Goal: Task Accomplishment & Management: Manage account settings

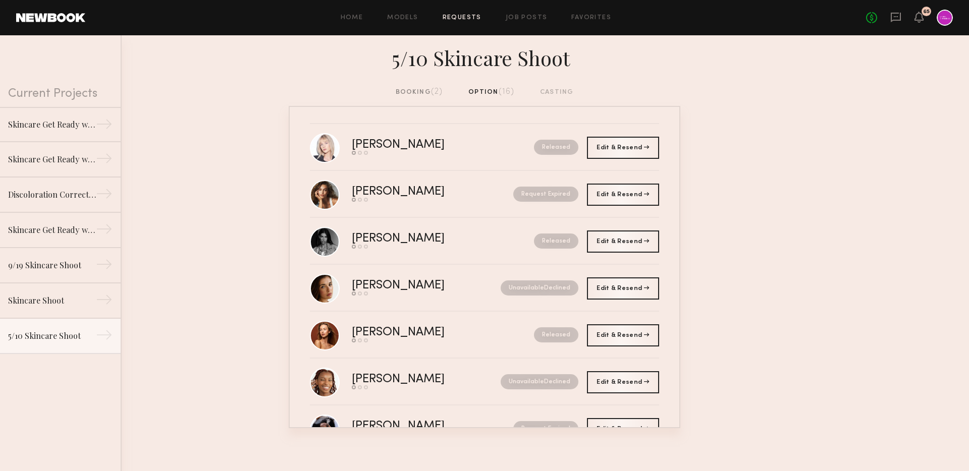
click at [464, 15] on link "Requests" at bounding box center [462, 18] width 39 height 7
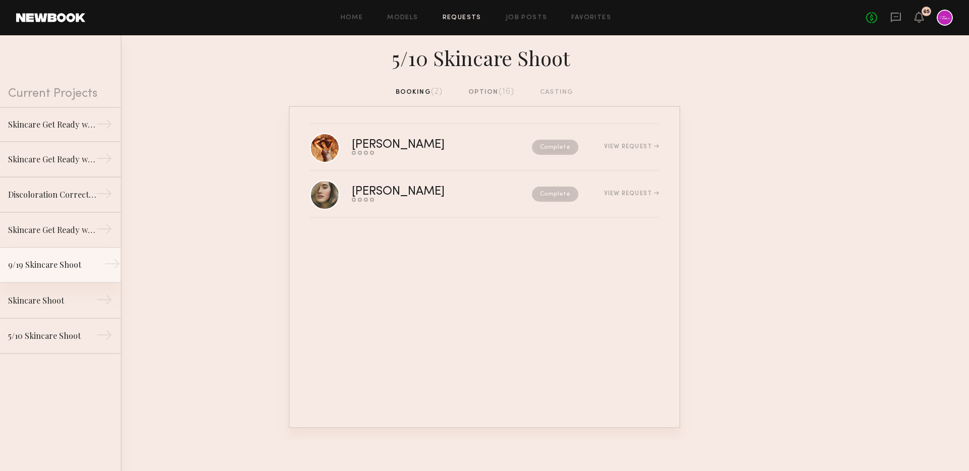
click at [46, 270] on div "9/19 Skincare Shoot" at bounding box center [52, 265] width 88 height 12
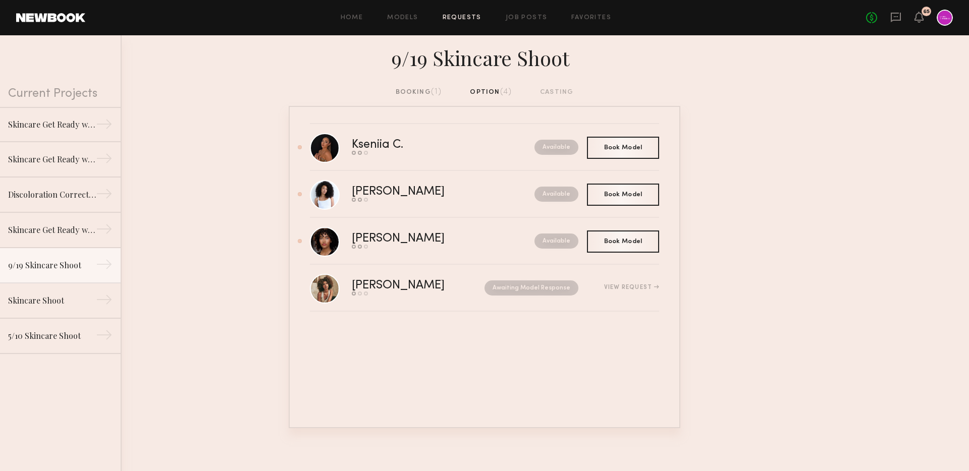
click at [423, 90] on div "booking (1)" at bounding box center [419, 92] width 46 height 11
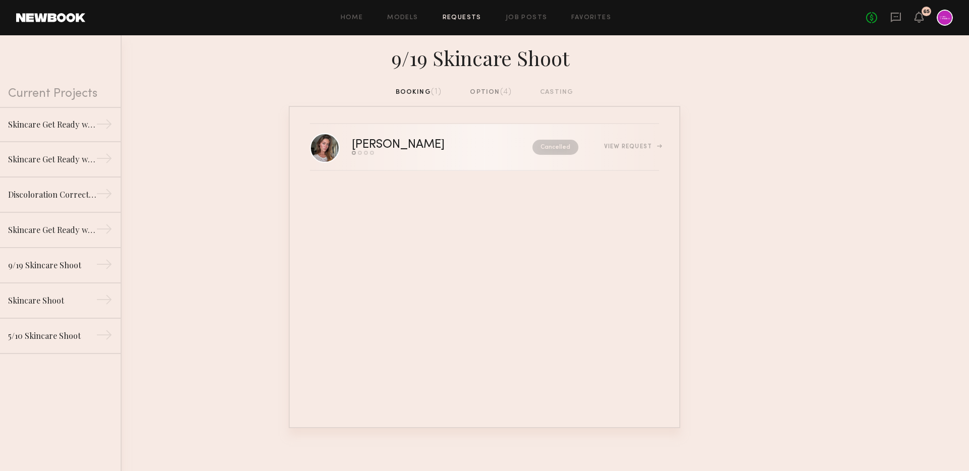
click at [461, 154] on div "Send request Model response Review hours worked Pay model" at bounding box center [420, 153] width 137 height 4
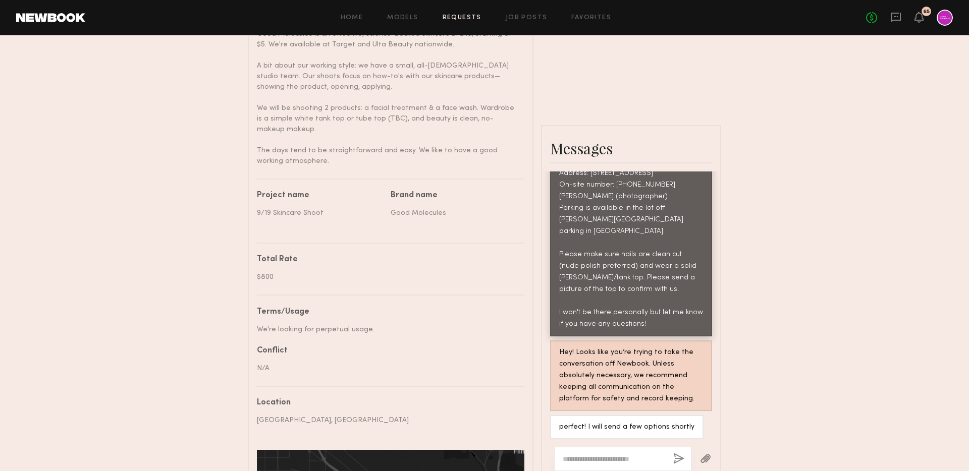
scroll to position [405, 0]
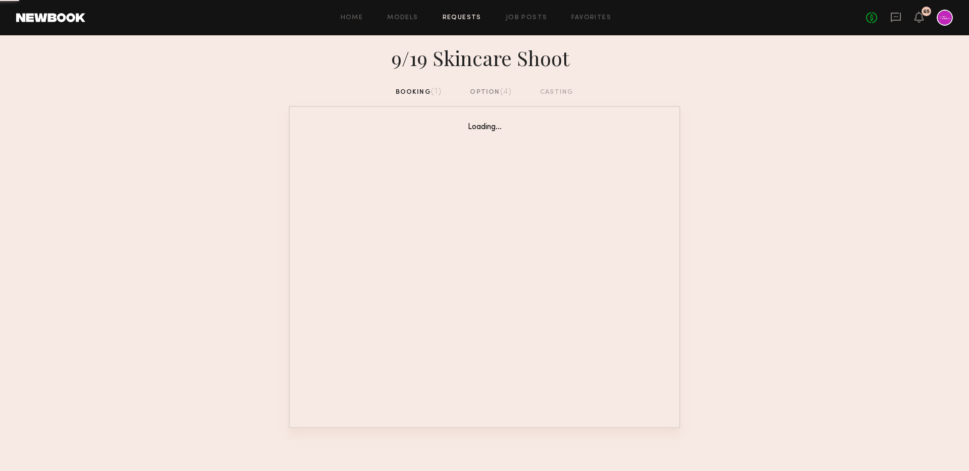
click at [473, 96] on div "option (4)" at bounding box center [491, 92] width 42 height 11
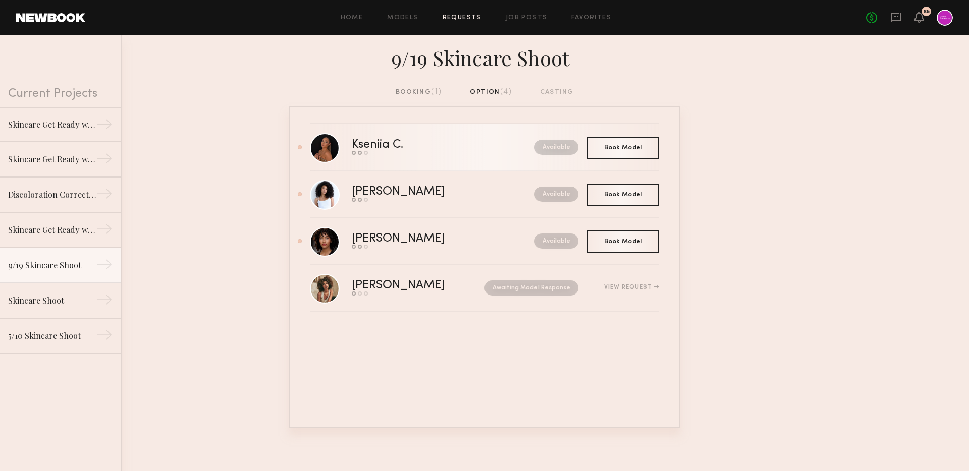
click at [379, 129] on link "Kseniia C. Send request Model response Book model Available" at bounding box center [484, 147] width 349 height 47
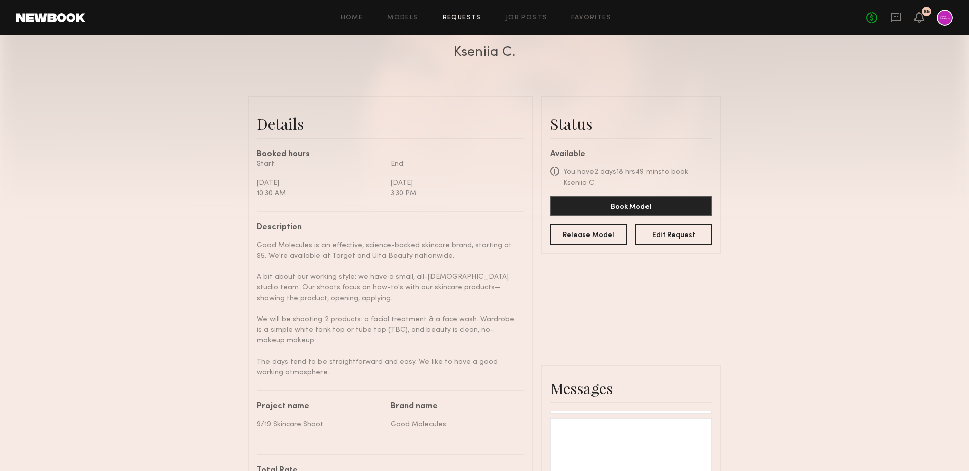
scroll to position [159, 0]
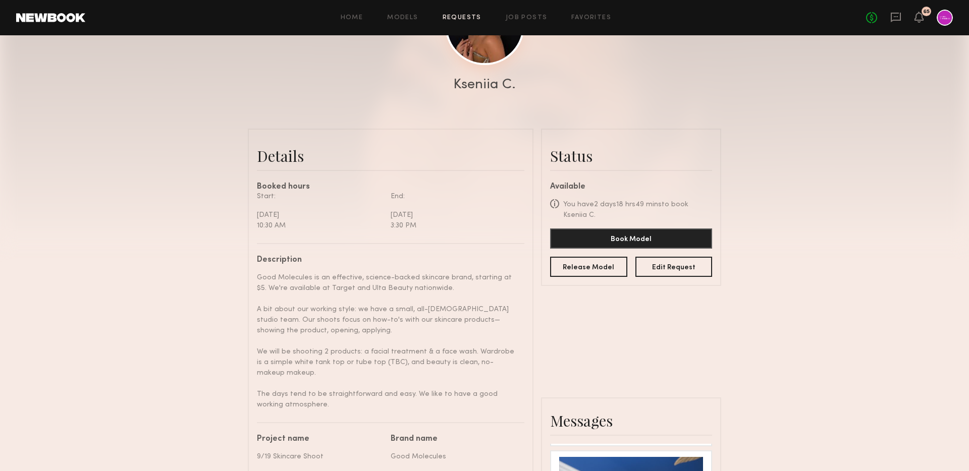
click at [472, 45] on link at bounding box center [484, 25] width 79 height 79
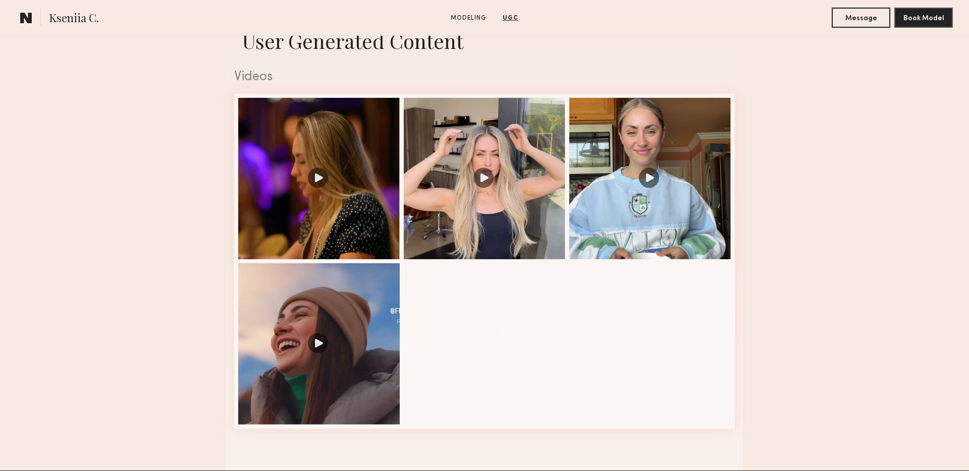
scroll to position [1020, 0]
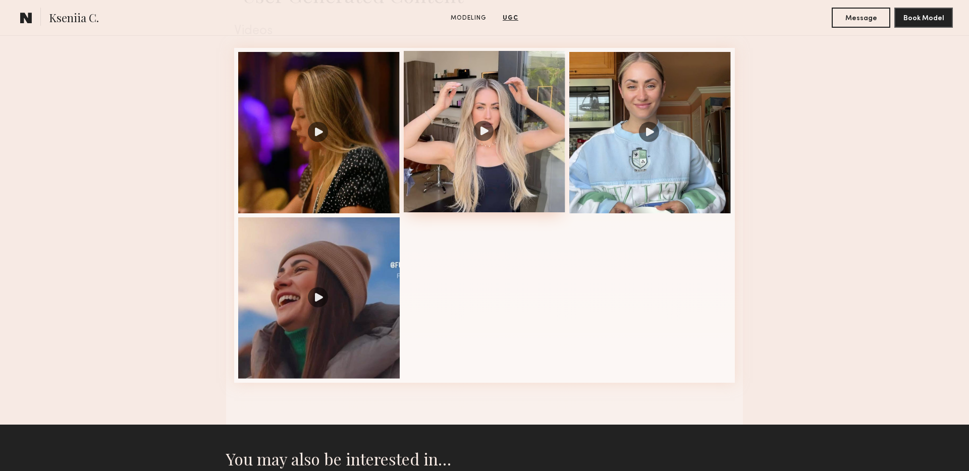
click at [496, 173] on div at bounding box center [485, 132] width 162 height 162
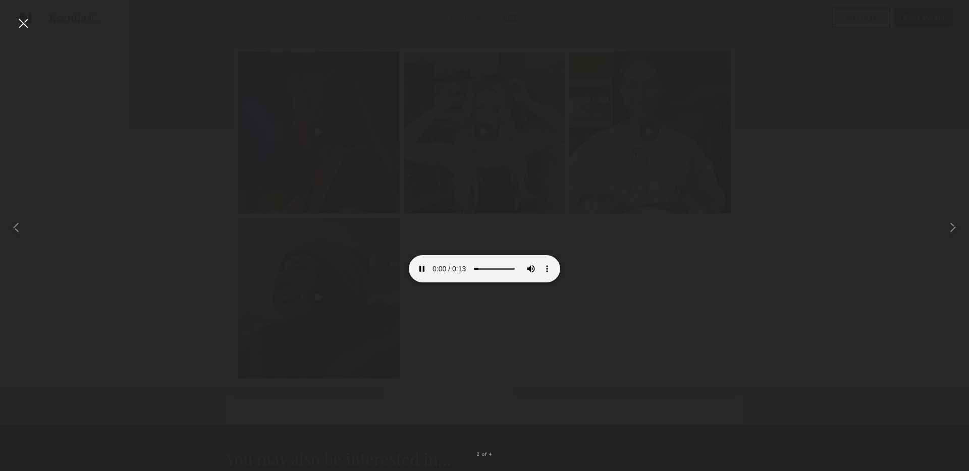
click at [20, 26] on div at bounding box center [23, 23] width 16 height 16
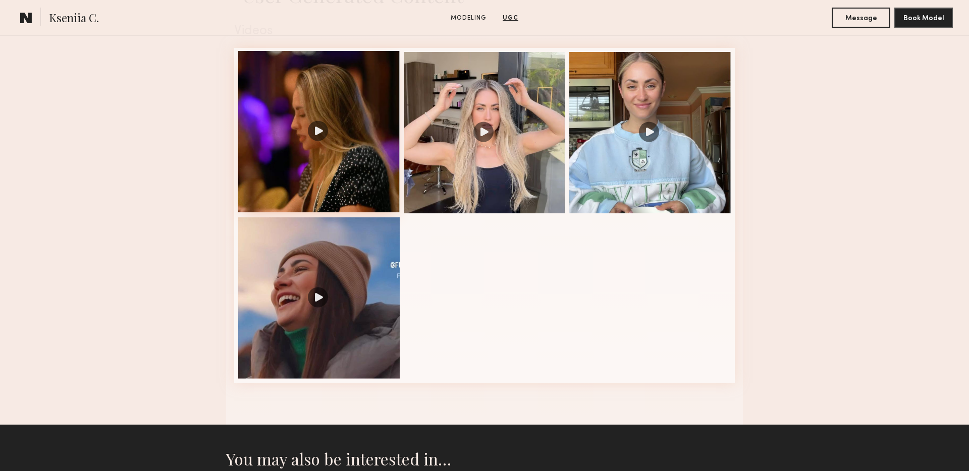
click at [329, 154] on div at bounding box center [319, 132] width 162 height 162
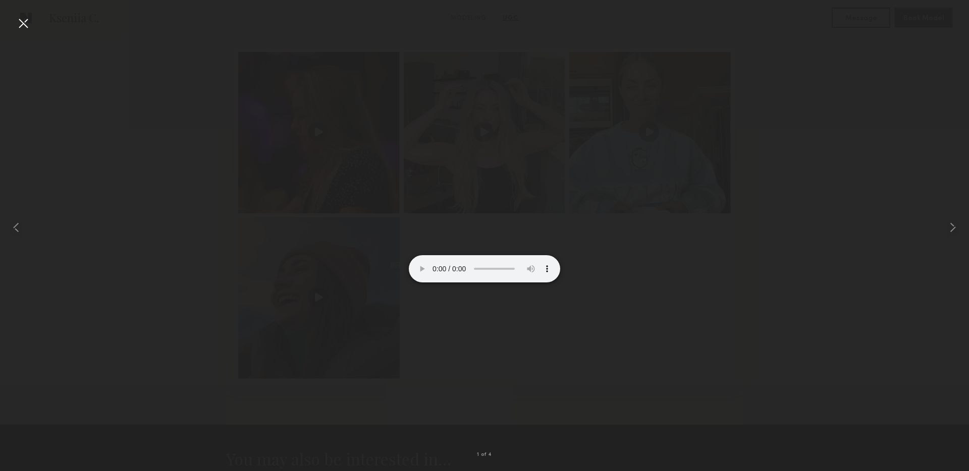
click at [22, 18] on div at bounding box center [23, 23] width 16 height 16
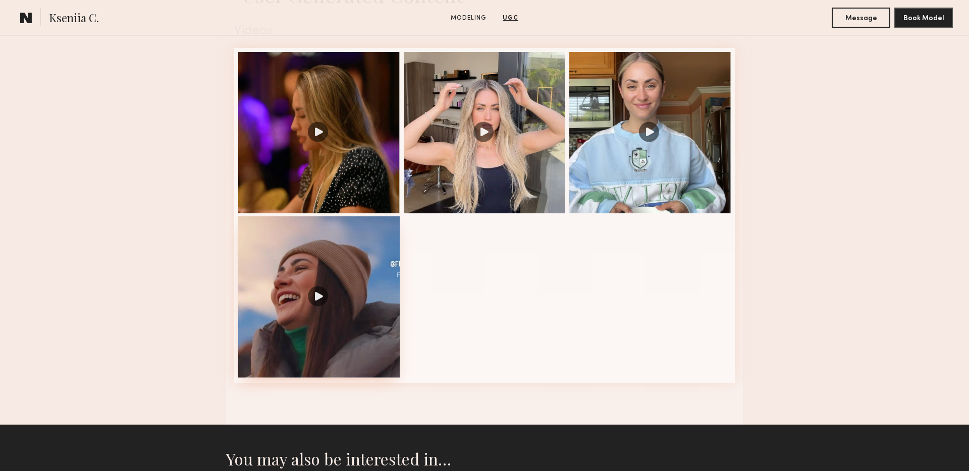
click at [305, 277] on div at bounding box center [319, 298] width 162 height 162
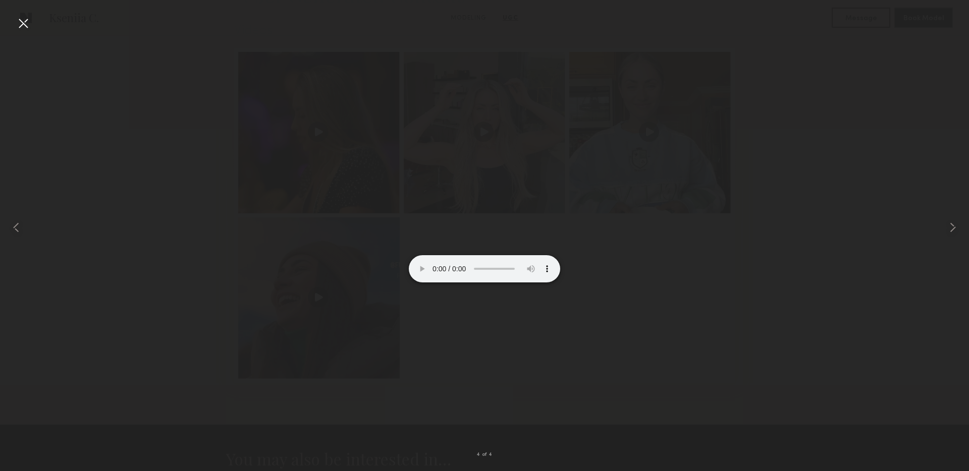
click at [26, 20] on div at bounding box center [23, 23] width 16 height 16
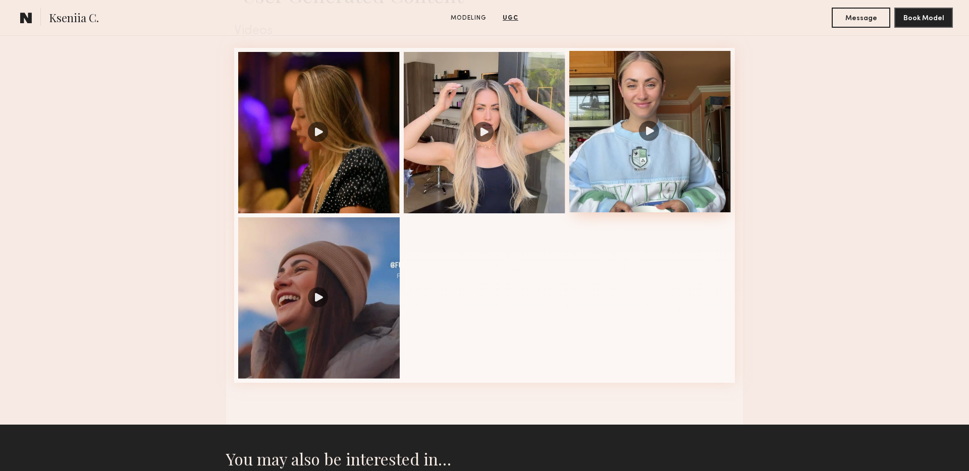
click at [651, 125] on div at bounding box center [650, 132] width 162 height 162
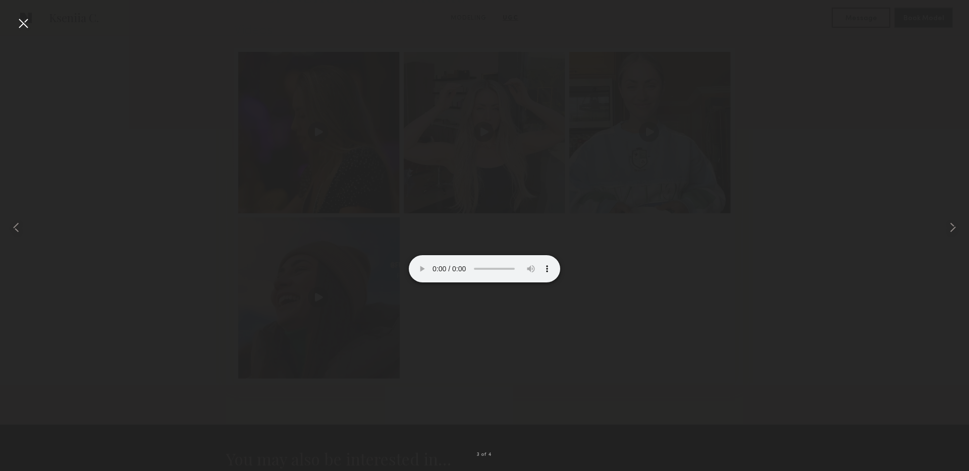
click at [468, 283] on video at bounding box center [484, 245] width 151 height 76
click at [18, 21] on div at bounding box center [23, 23] width 16 height 16
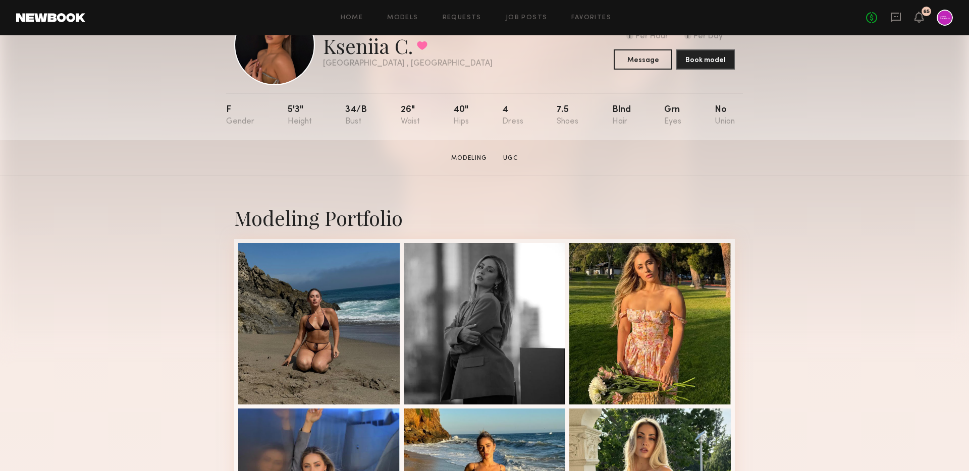
scroll to position [75, 0]
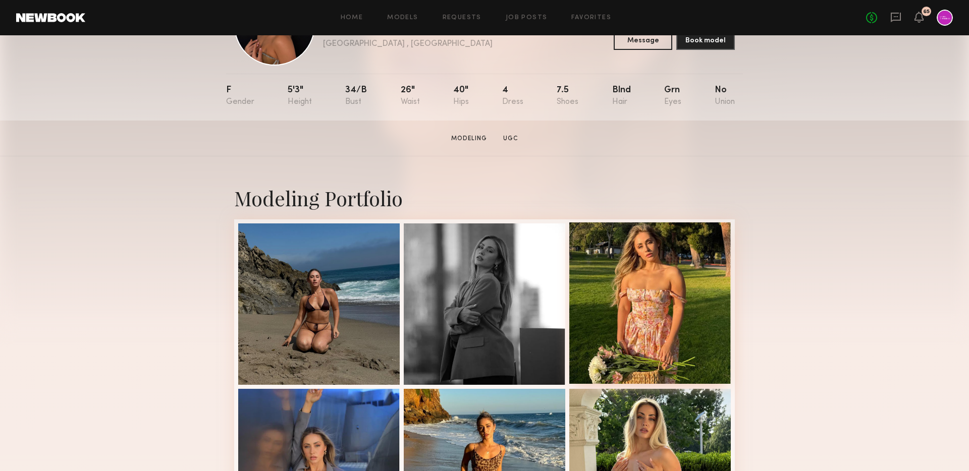
click at [717, 293] on div at bounding box center [650, 304] width 162 height 162
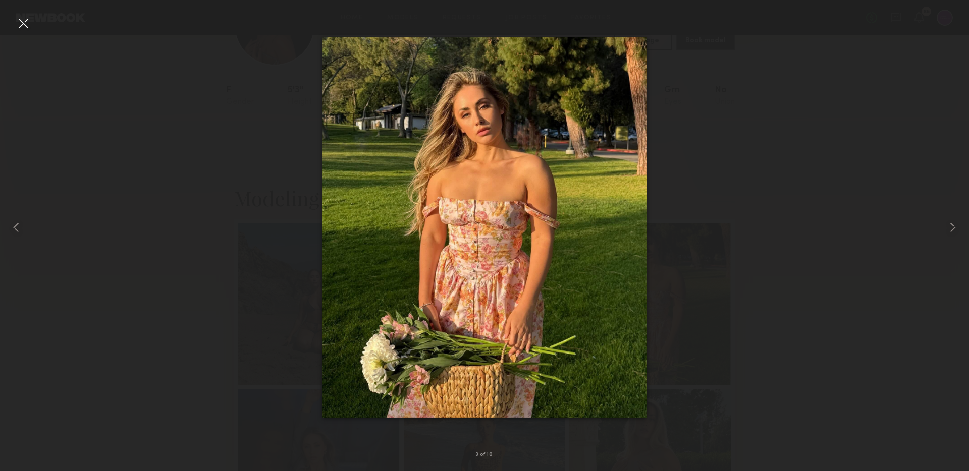
click at [23, 15] on div at bounding box center [23, 23] width 16 height 16
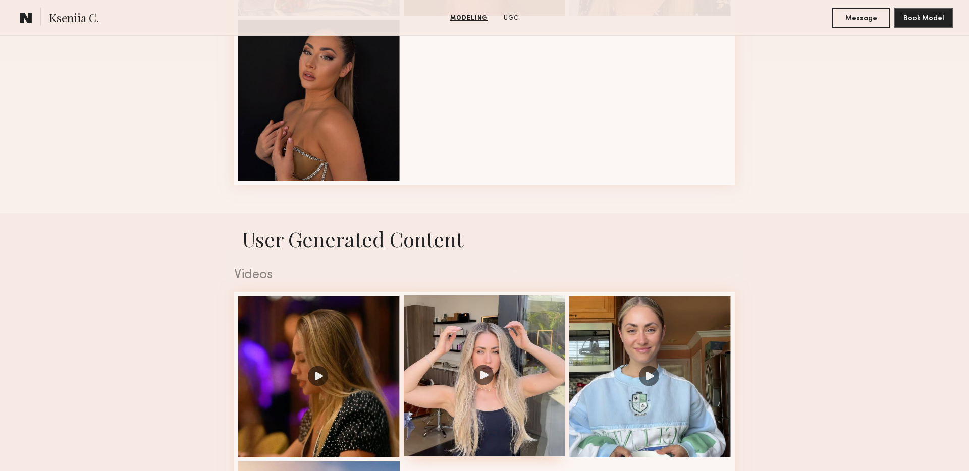
scroll to position [860, 0]
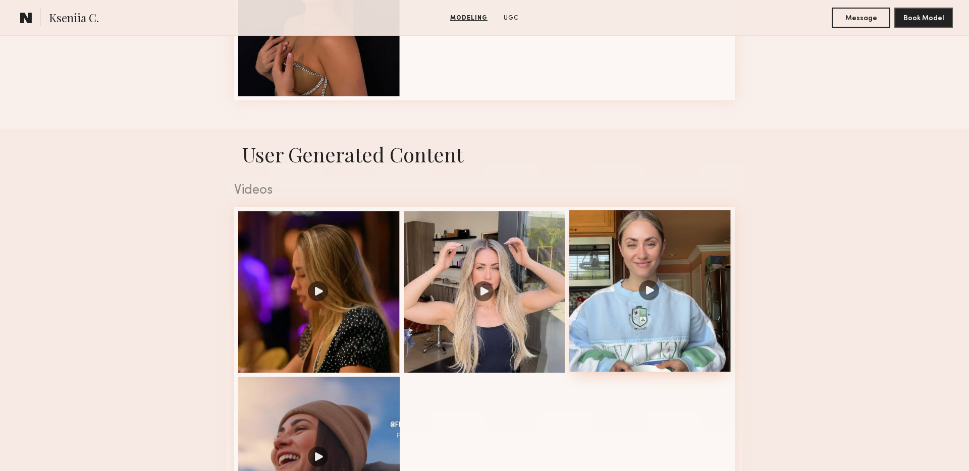
click at [649, 296] on div at bounding box center [650, 291] width 162 height 162
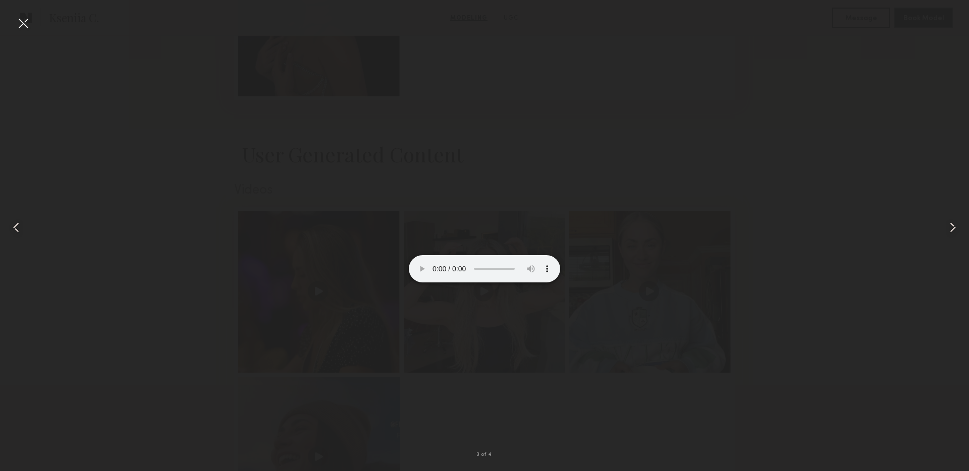
click at [416, 260] on video at bounding box center [484, 245] width 151 height 76
click at [19, 23] on div at bounding box center [23, 23] width 16 height 16
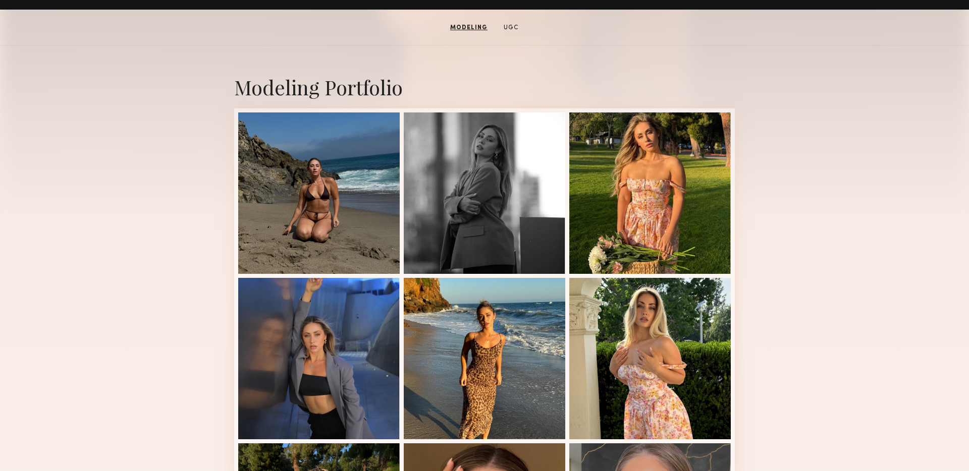
scroll to position [185, 0]
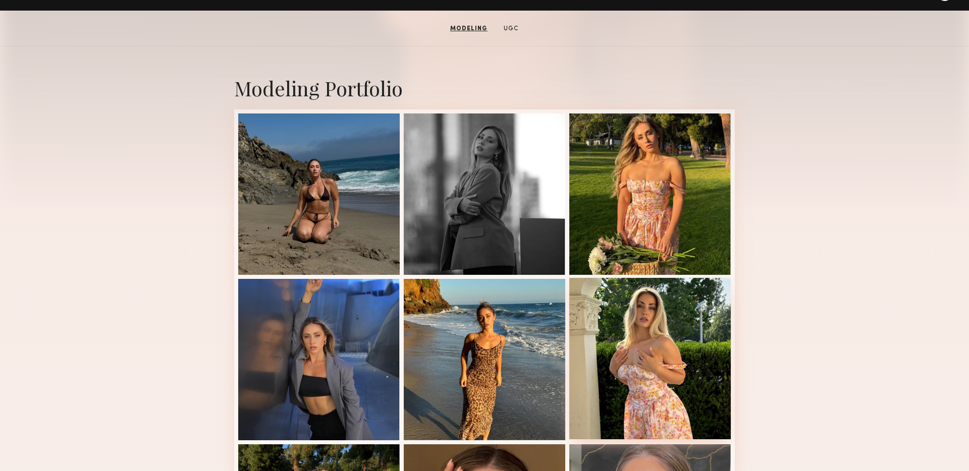
click at [631, 340] on div at bounding box center [650, 359] width 162 height 162
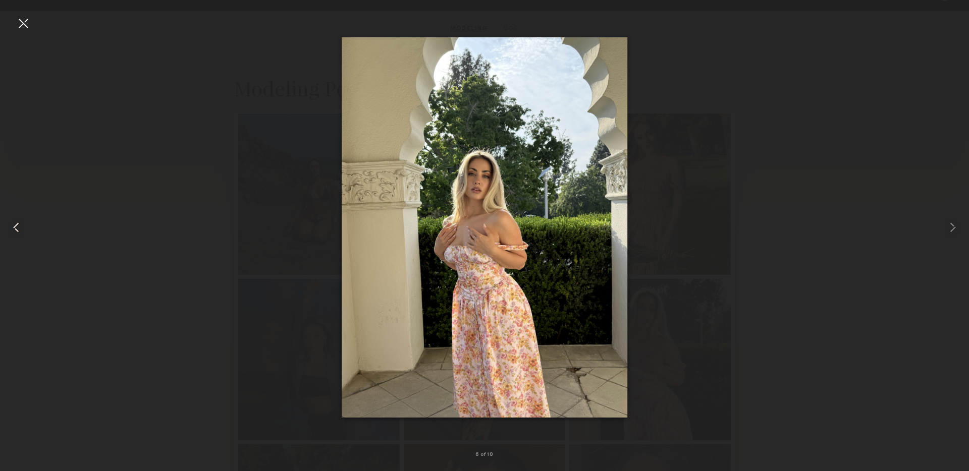
click at [22, 232] on common-icon at bounding box center [16, 228] width 16 height 16
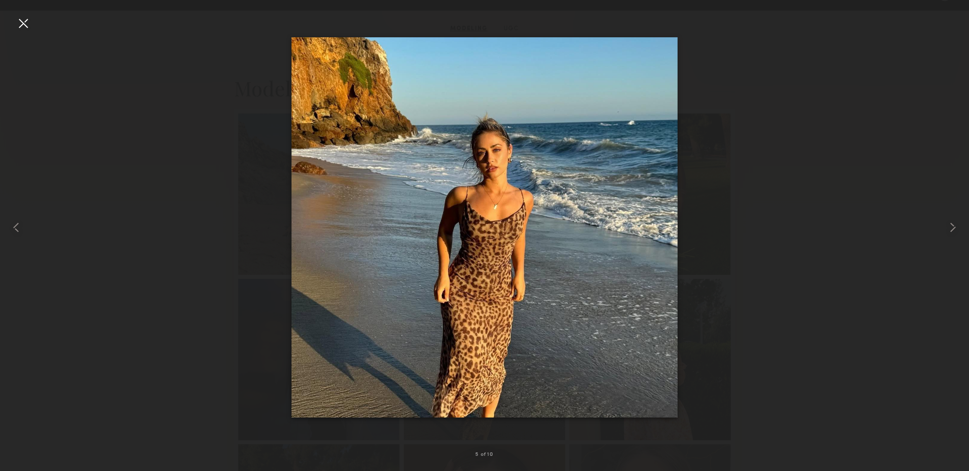
click at [16, 23] on div at bounding box center [23, 23] width 16 height 16
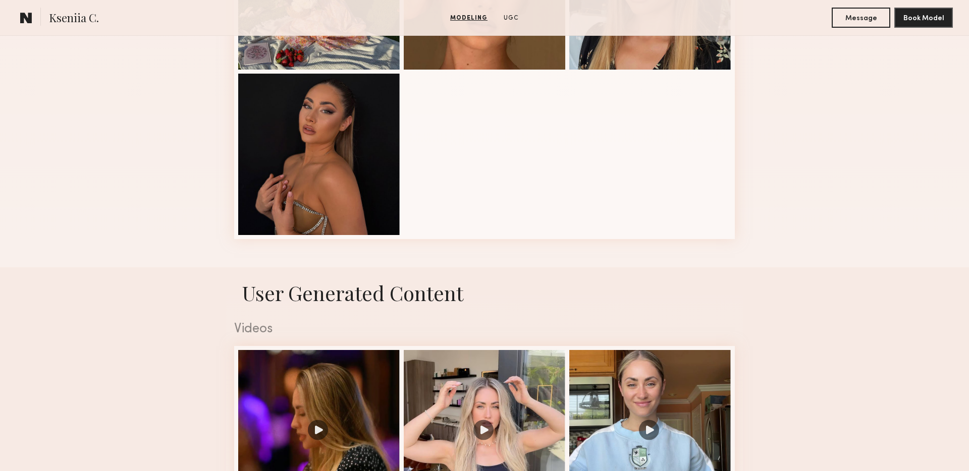
scroll to position [742, 0]
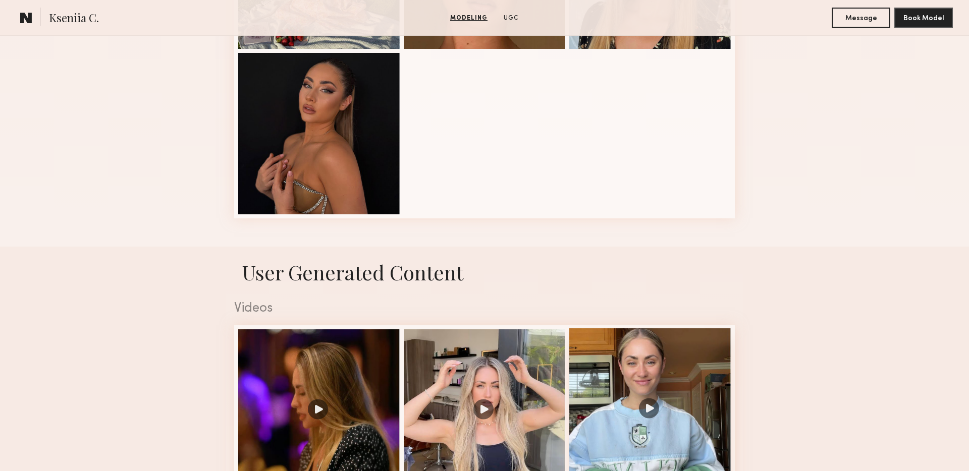
click at [674, 401] on div at bounding box center [650, 410] width 162 height 162
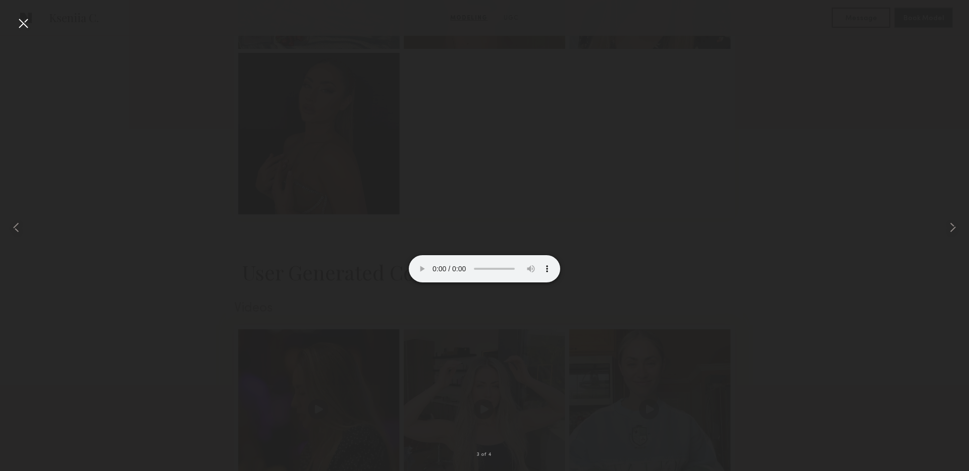
click at [491, 283] on video at bounding box center [484, 245] width 151 height 76
click at [19, 27] on div at bounding box center [23, 23] width 16 height 16
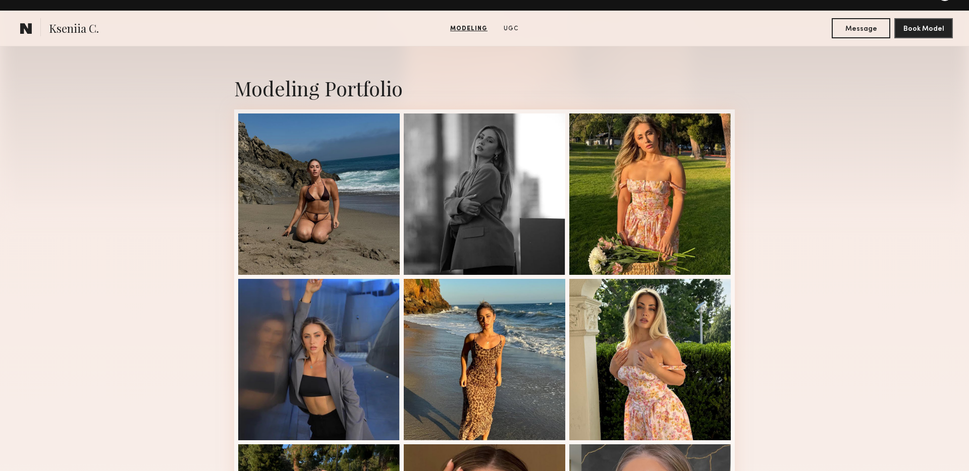
scroll to position [153, 0]
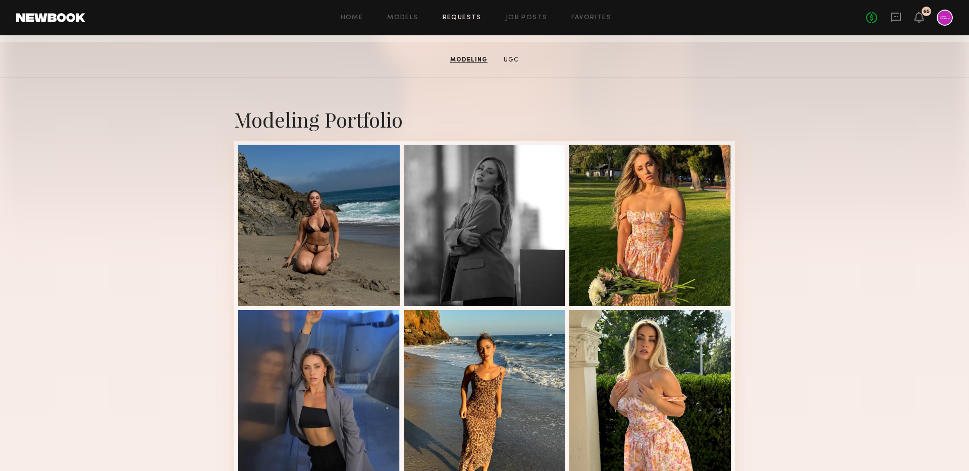
click at [449, 19] on link "Requests" at bounding box center [462, 18] width 39 height 7
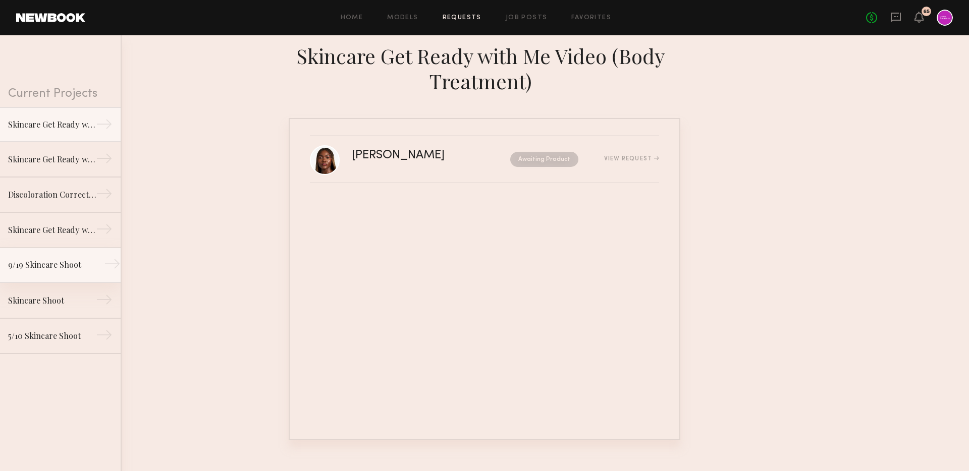
click at [76, 269] on div "9/19 Skincare Shoot" at bounding box center [52, 265] width 88 height 12
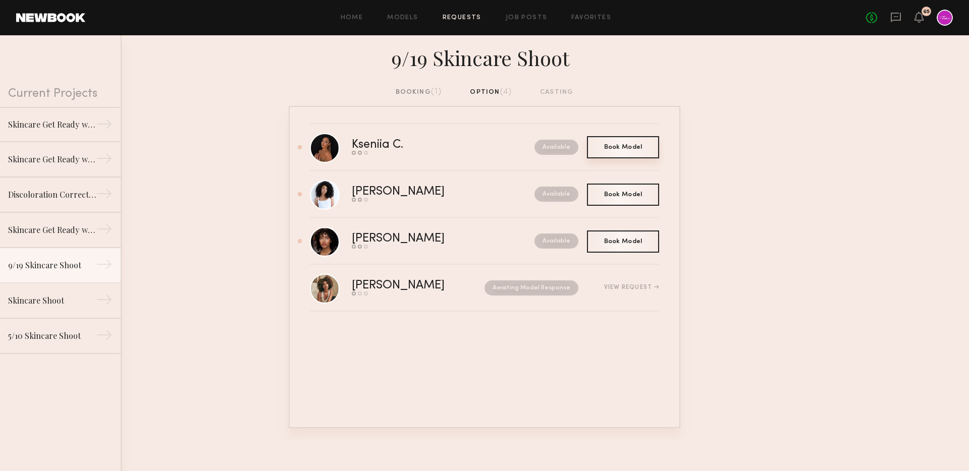
click at [648, 141] on div "Book Model Book" at bounding box center [623, 147] width 72 height 22
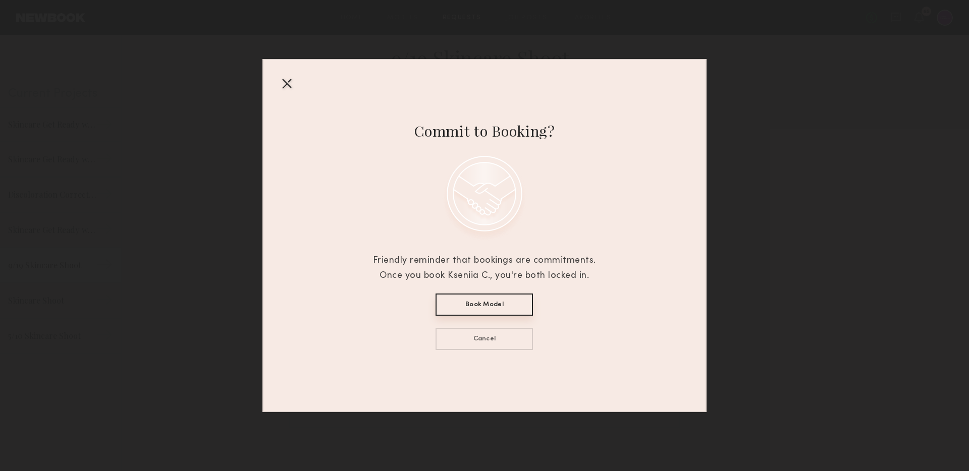
click at [284, 82] on div at bounding box center [287, 83] width 16 height 16
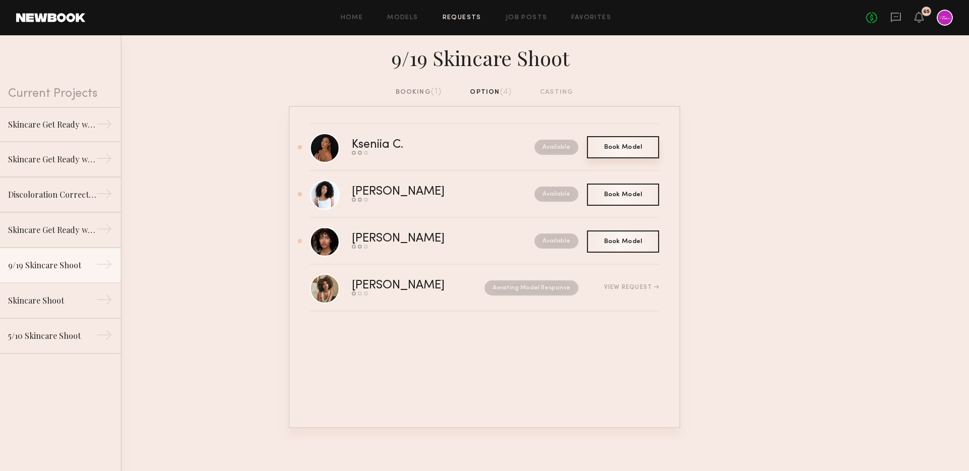
click at [611, 156] on div "Book Model Book" at bounding box center [623, 147] width 72 height 22
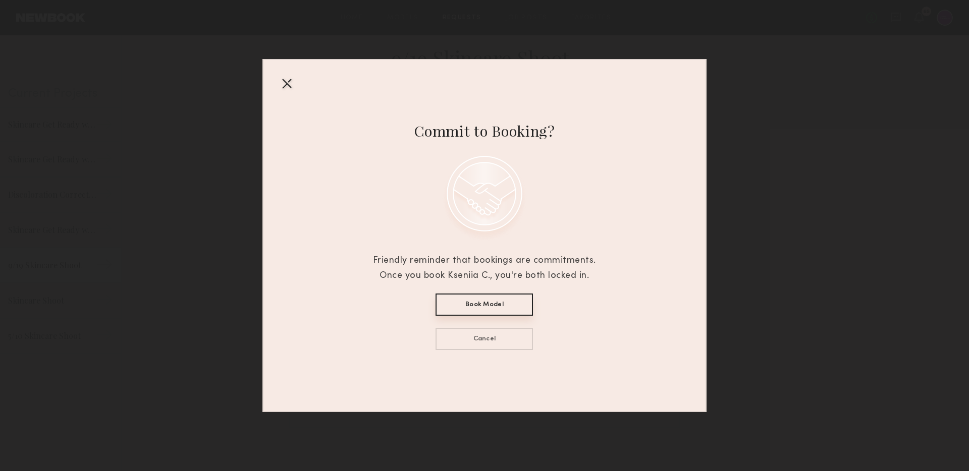
click at [504, 300] on button "Book Model" at bounding box center [484, 305] width 97 height 22
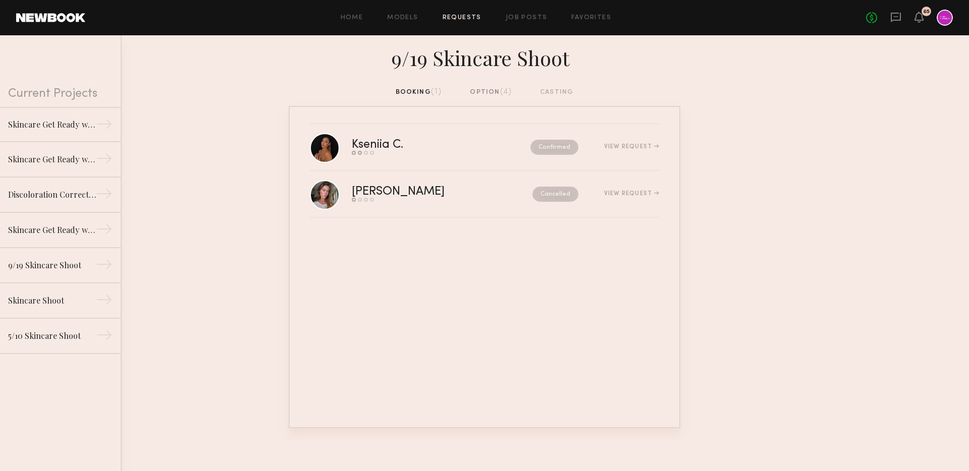
click at [481, 92] on div "option (4)" at bounding box center [491, 92] width 42 height 11
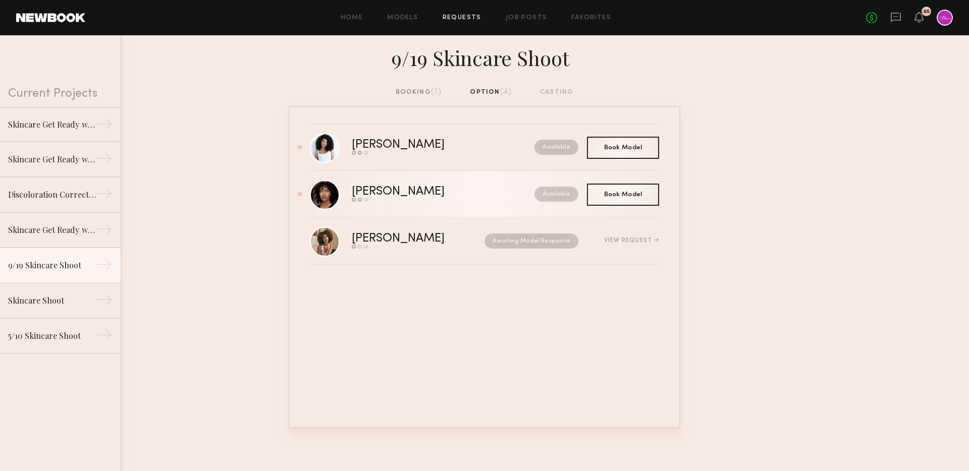
click at [422, 189] on div "Elise J." at bounding box center [421, 192] width 138 height 12
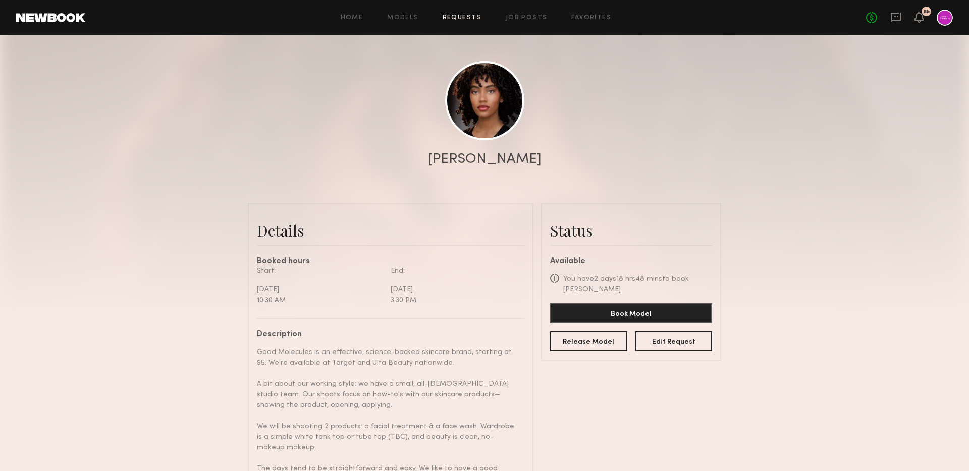
scroll to position [103, 0]
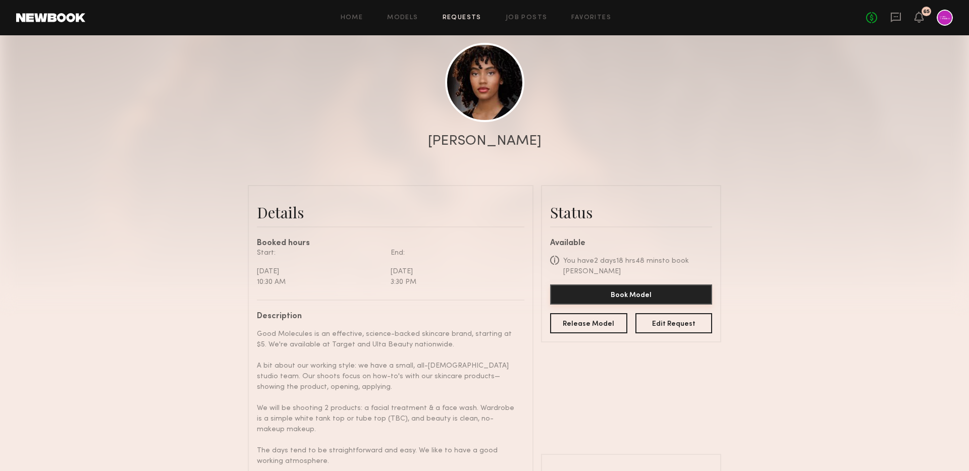
click at [603, 285] on button "Book Model" at bounding box center [631, 295] width 162 height 20
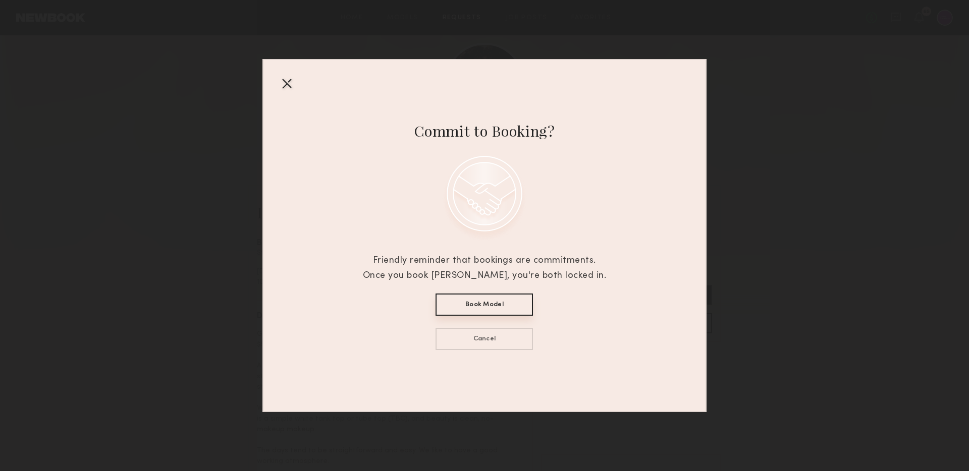
click at [287, 83] on div at bounding box center [287, 83] width 16 height 16
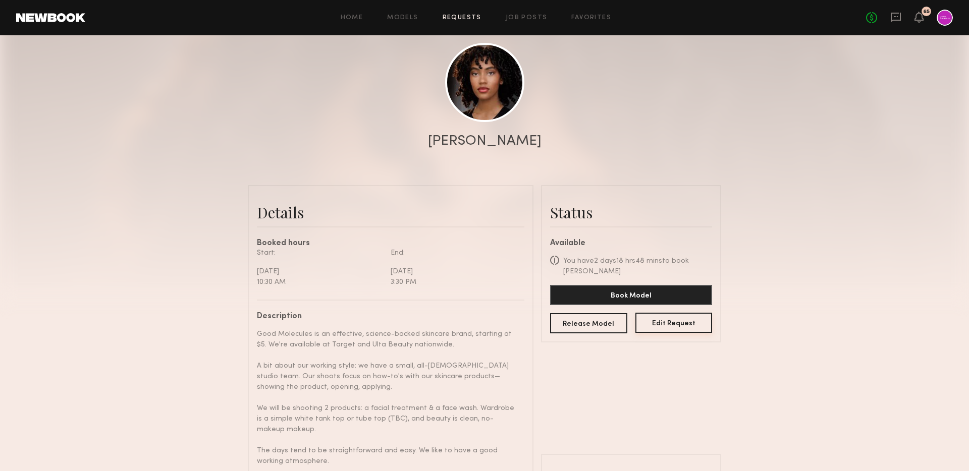
click at [682, 315] on button "Edit Request" at bounding box center [673, 323] width 77 height 20
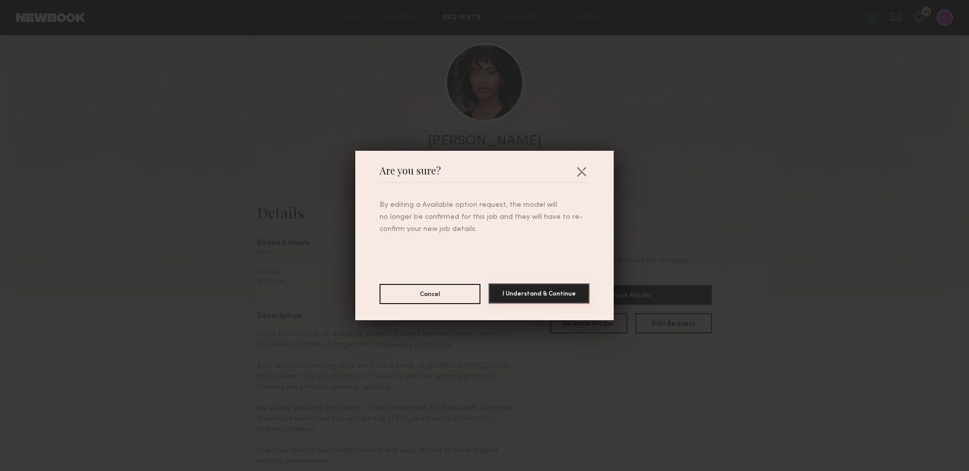
click at [521, 298] on button "I Understand & Continue" at bounding box center [539, 294] width 101 height 20
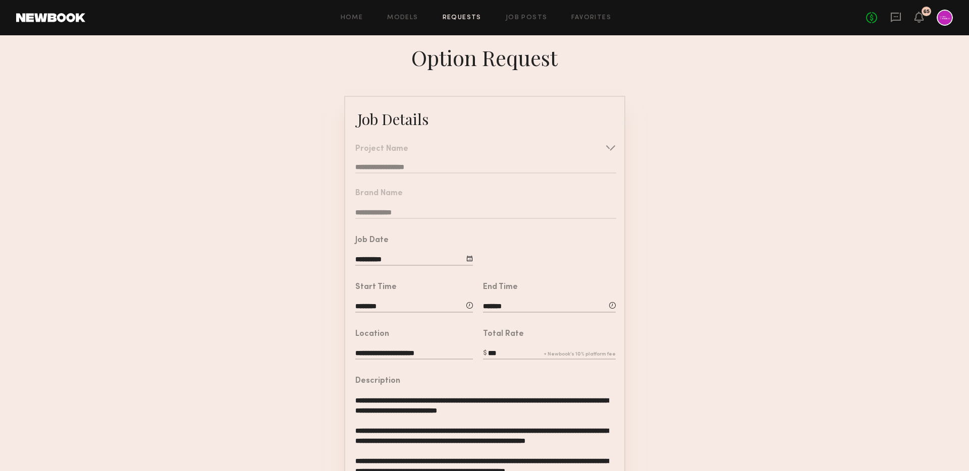
click at [367, 303] on input "********" at bounding box center [414, 307] width 118 height 11
click at [388, 346] on input "**" at bounding box center [383, 350] width 37 height 18
type input "*"
type input "**"
type input "********"
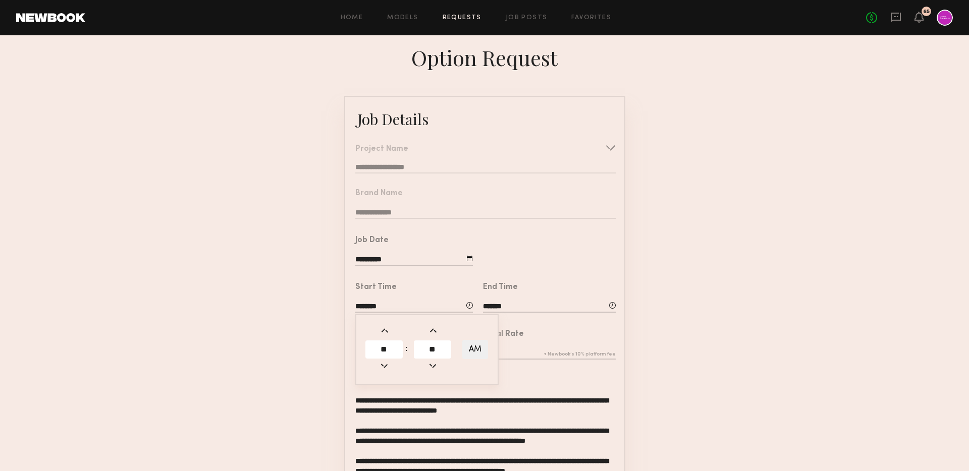
click at [458, 350] on td at bounding box center [456, 350] width 7 height 20
click at [436, 350] on input "**" at bounding box center [432, 350] width 37 height 18
type input "*"
type input "**"
type input "********"
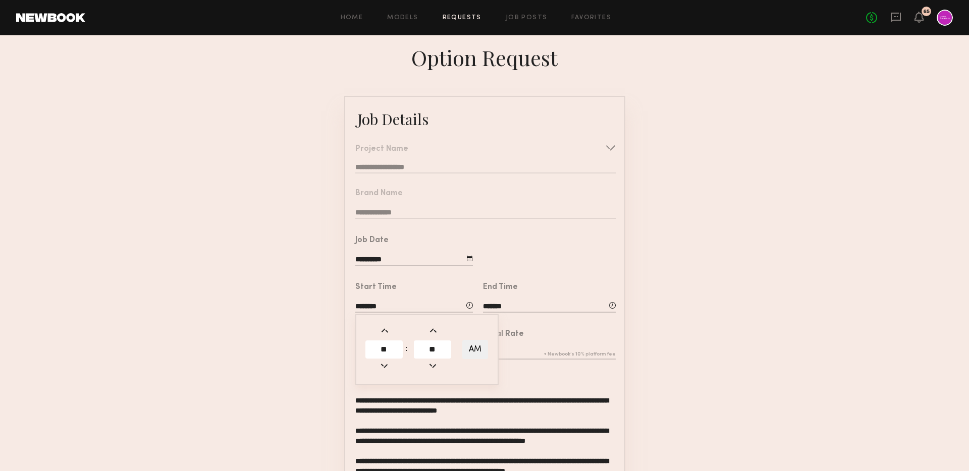
click at [511, 305] on input "*******" at bounding box center [549, 307] width 133 height 11
click at [518, 349] on input "**" at bounding box center [511, 350] width 37 height 18
type input "*"
type input "*******"
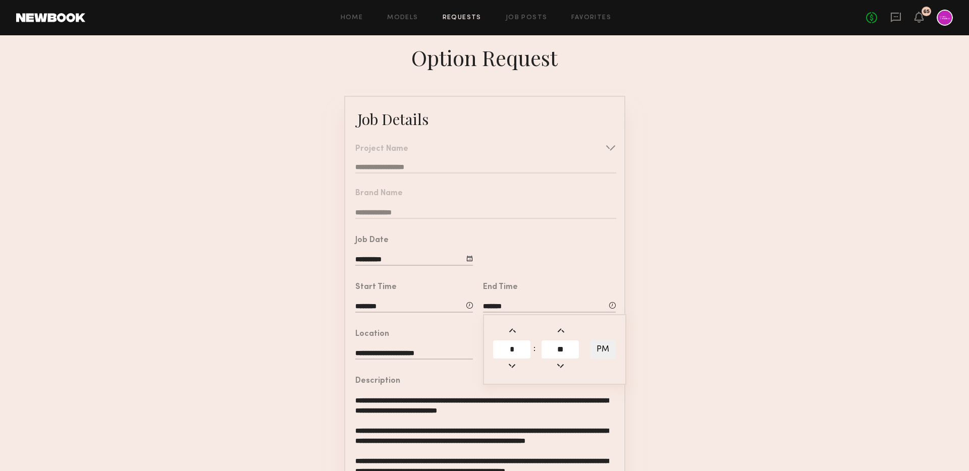
type input "**"
click at [564, 348] on input "**" at bounding box center [560, 350] width 37 height 18
type input "*"
type input "*******"
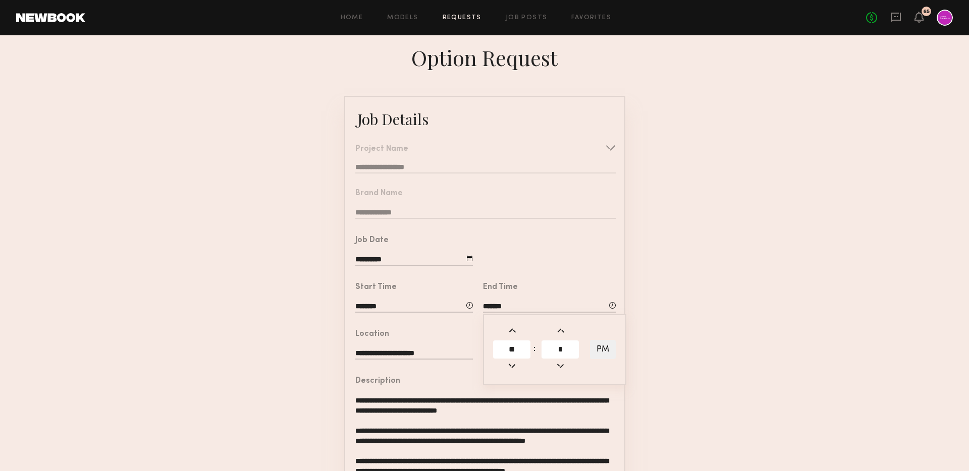
type input "**"
click at [672, 361] on form "**********" at bounding box center [484, 408] width 969 height 625
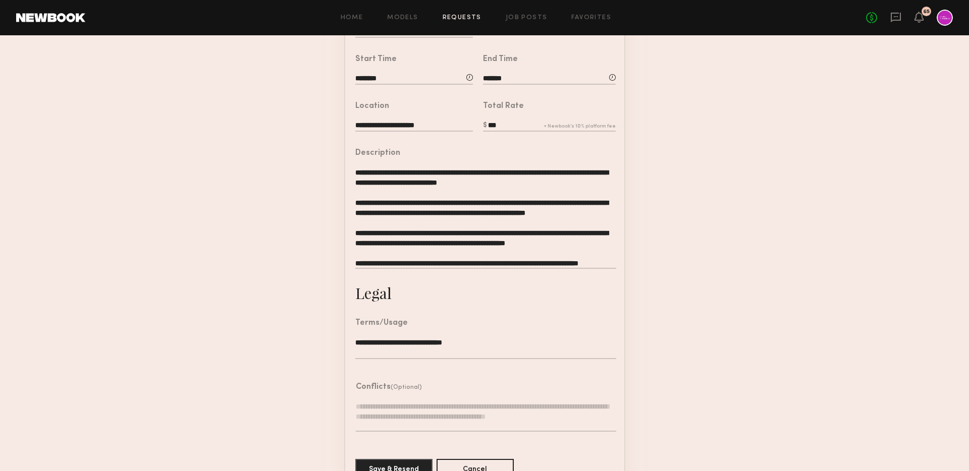
scroll to position [255, 0]
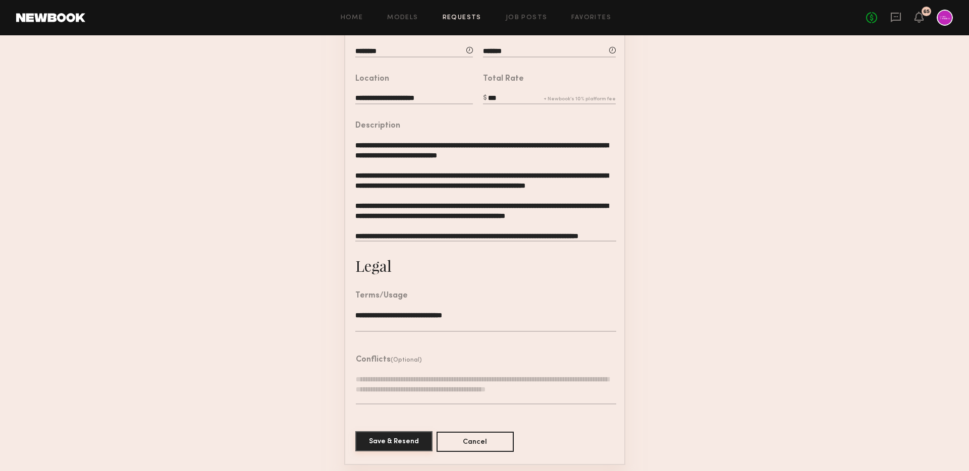
click at [385, 439] on button "Save & Resend" at bounding box center [393, 442] width 77 height 20
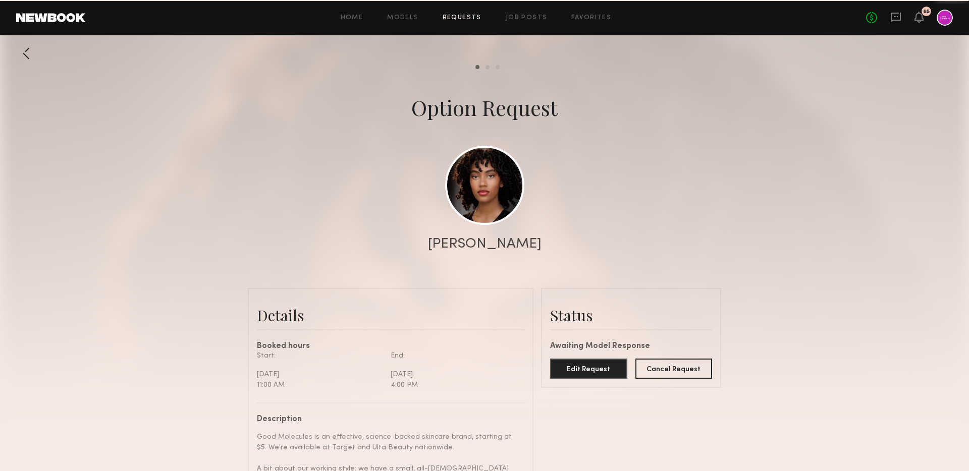
scroll to position [1391, 0]
click at [451, 17] on link "Requests" at bounding box center [462, 18] width 39 height 7
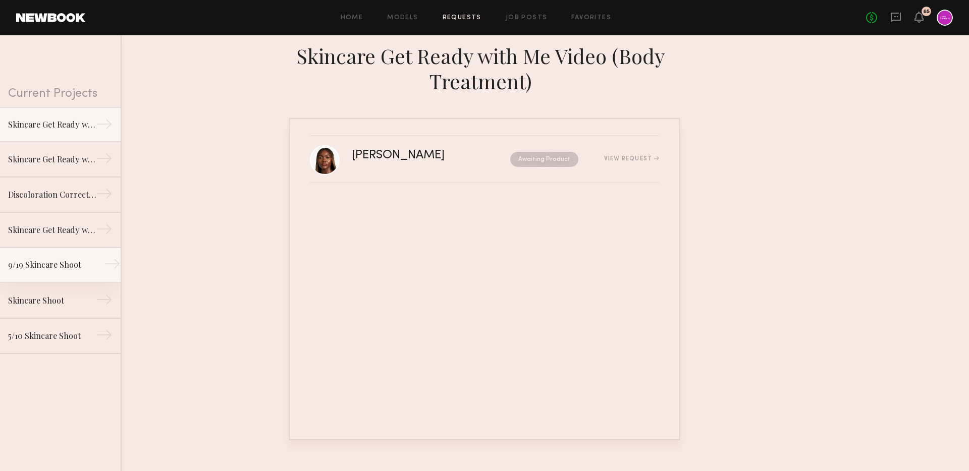
click at [63, 275] on link "9/19 Skincare Shoot →" at bounding box center [60, 265] width 121 height 35
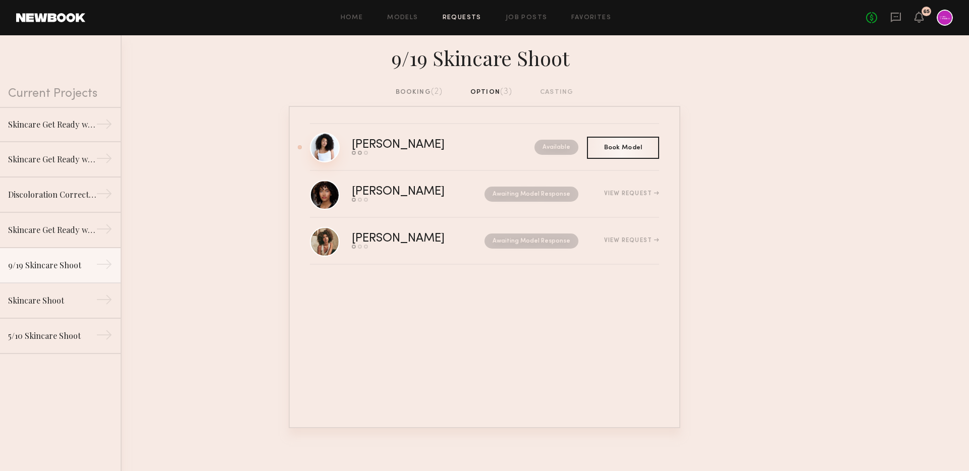
click at [335, 145] on link at bounding box center [325, 148] width 30 height 30
click at [901, 17] on div "No fees up to $5,000 65" at bounding box center [909, 18] width 87 height 16
click at [897, 17] on icon at bounding box center [896, 16] width 4 height 1
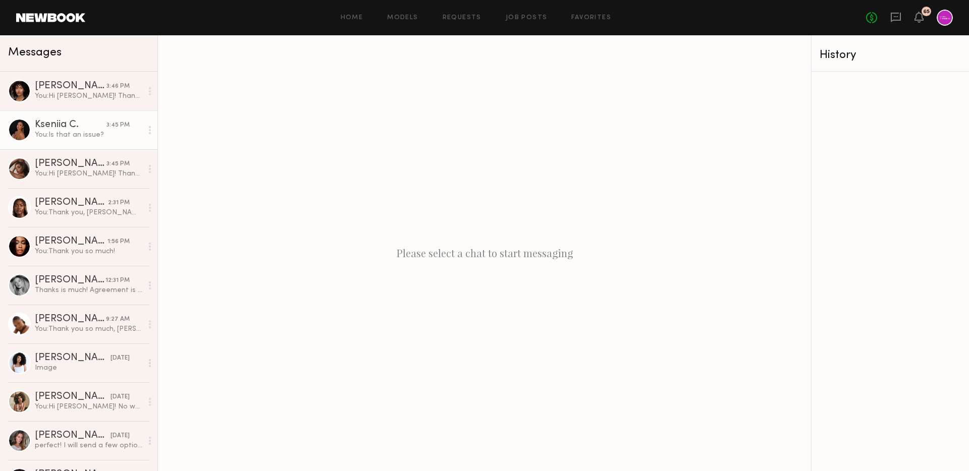
click at [103, 122] on div "Kseniia C." at bounding box center [71, 125] width 72 height 10
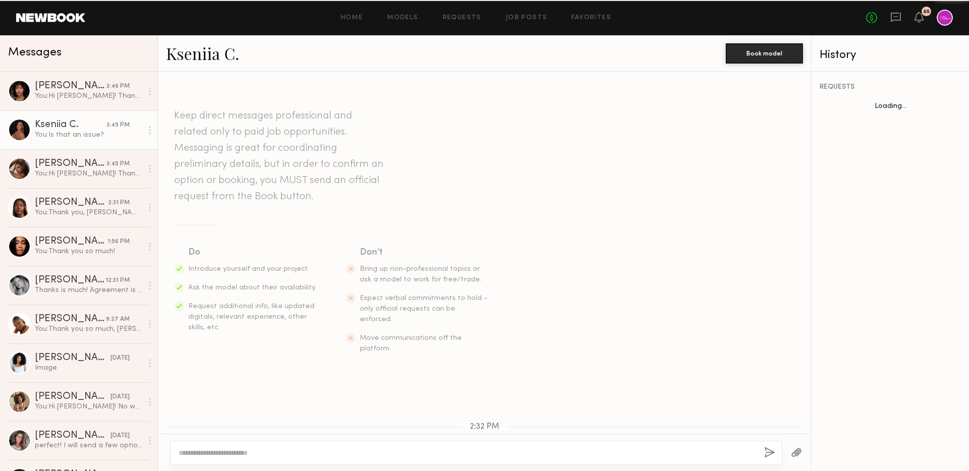
scroll to position [634, 0]
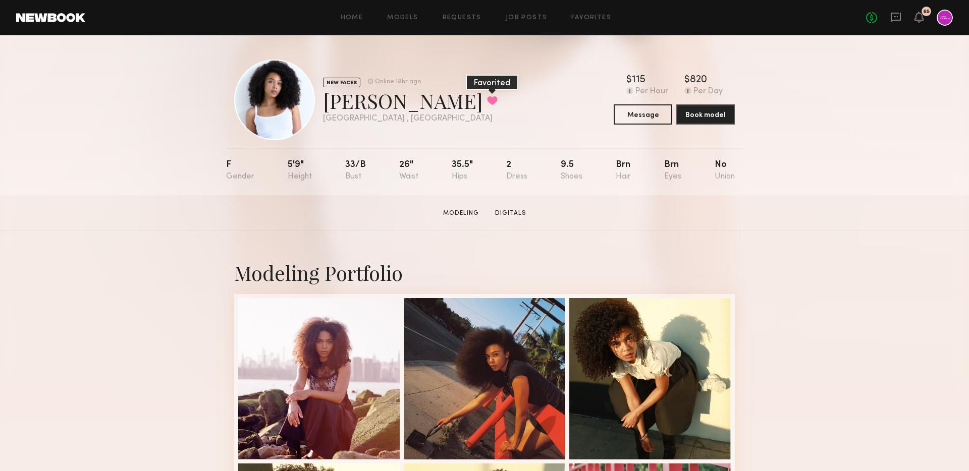
click at [487, 102] on button at bounding box center [492, 100] width 11 height 9
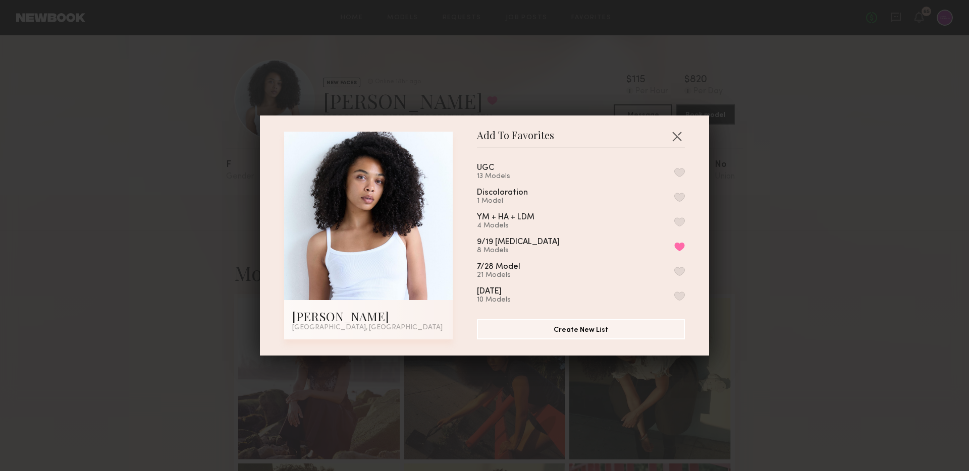
click at [678, 218] on button "button" at bounding box center [679, 222] width 11 height 9
click at [608, 72] on div "Add To Favorites Kaliyah S. Los Angeles, CA Add To Favorites UGC 13 Models Disc…" at bounding box center [484, 235] width 969 height 471
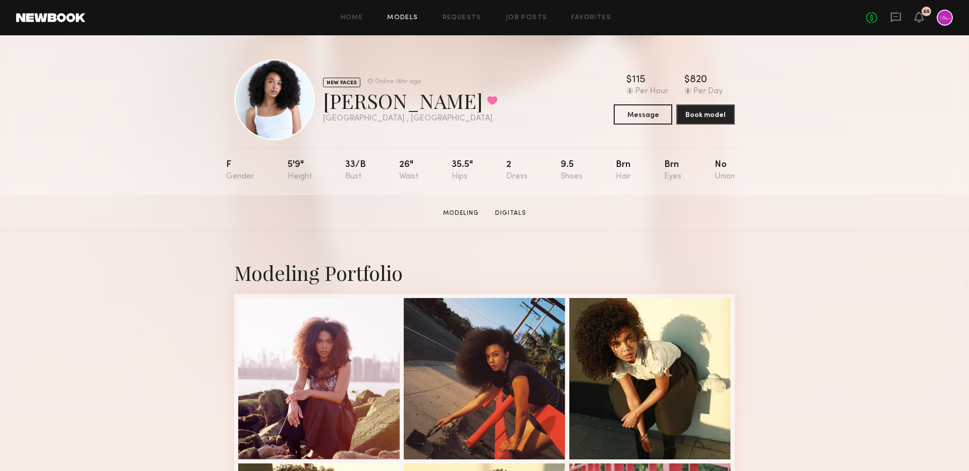
click at [402, 15] on link "Models" at bounding box center [402, 18] width 31 height 7
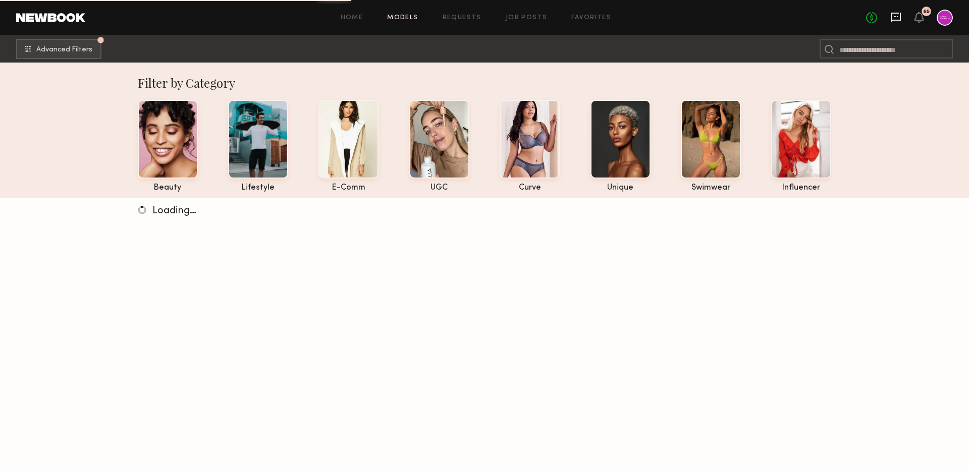
click at [898, 18] on icon at bounding box center [895, 17] width 11 height 11
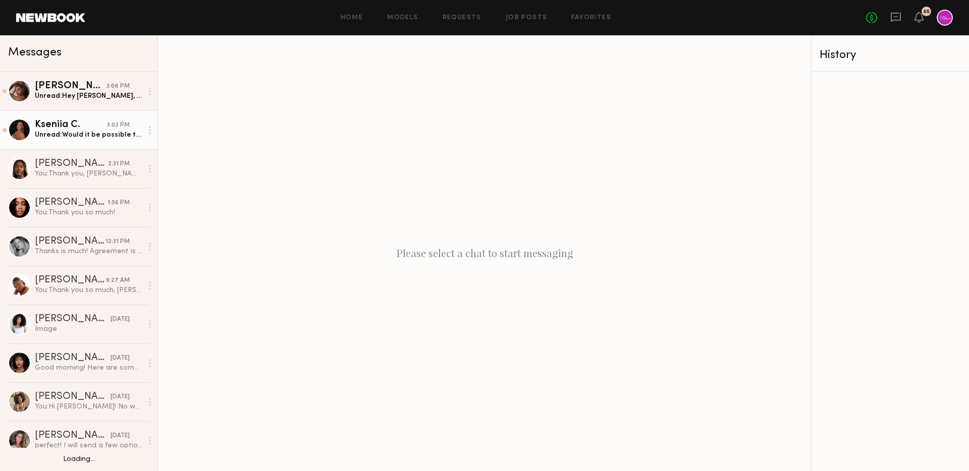
click at [78, 135] on div "Unread: Would it be possible to be done by 3pm?" at bounding box center [89, 135] width 108 height 10
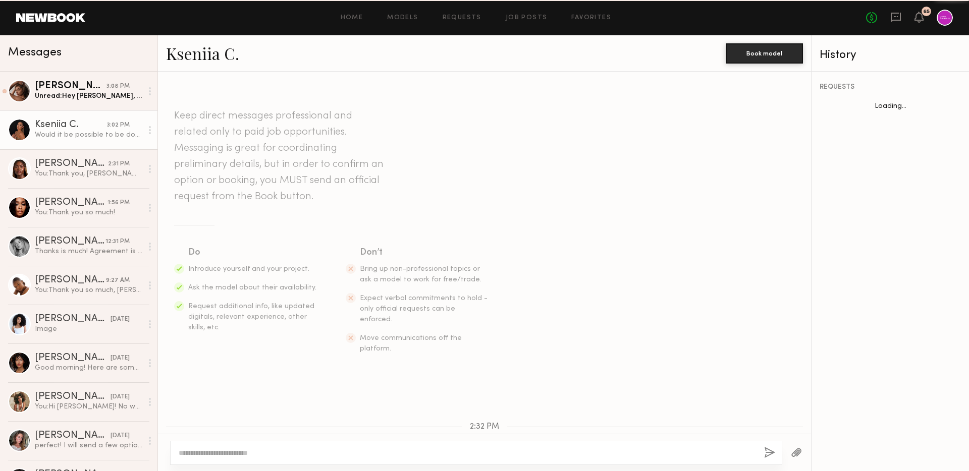
scroll to position [506, 0]
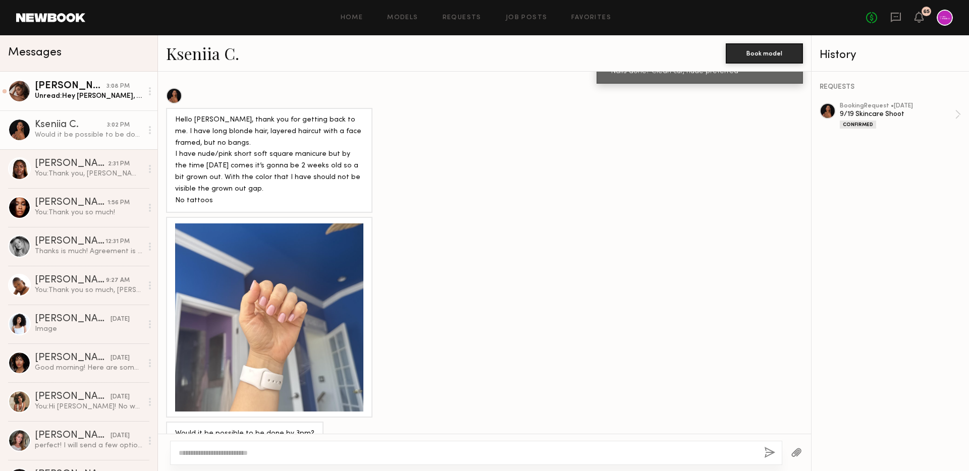
click at [94, 96] on div "Unread: Hey Kara, just checking in 💌 wondering if this UGC project is still mov…" at bounding box center [89, 96] width 108 height 10
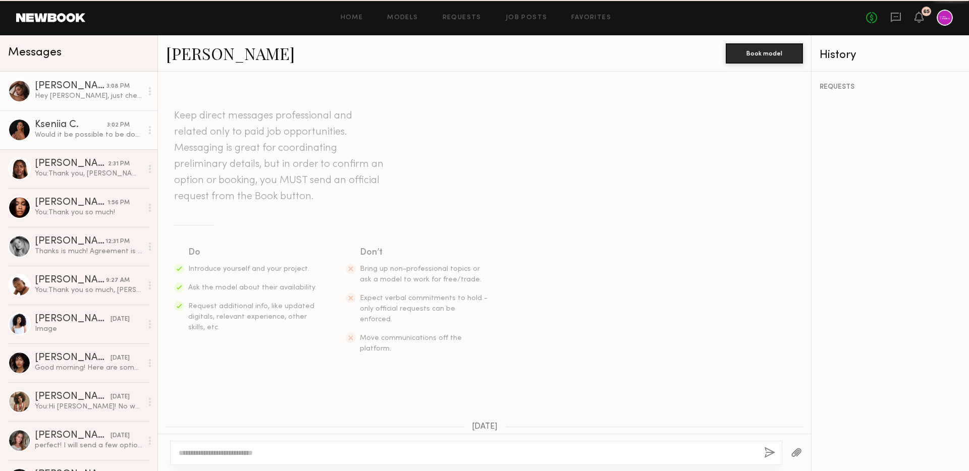
scroll to position [648, 0]
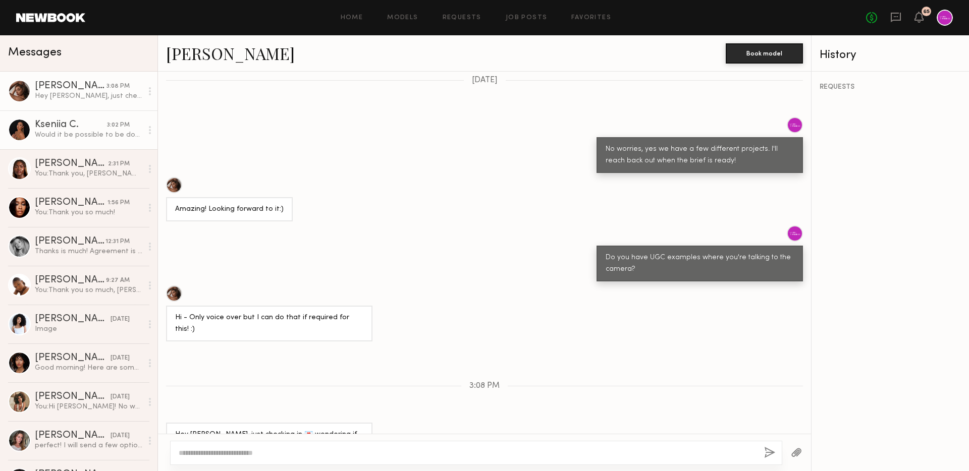
click at [108, 130] on div "3:02 PM" at bounding box center [118, 126] width 23 height 10
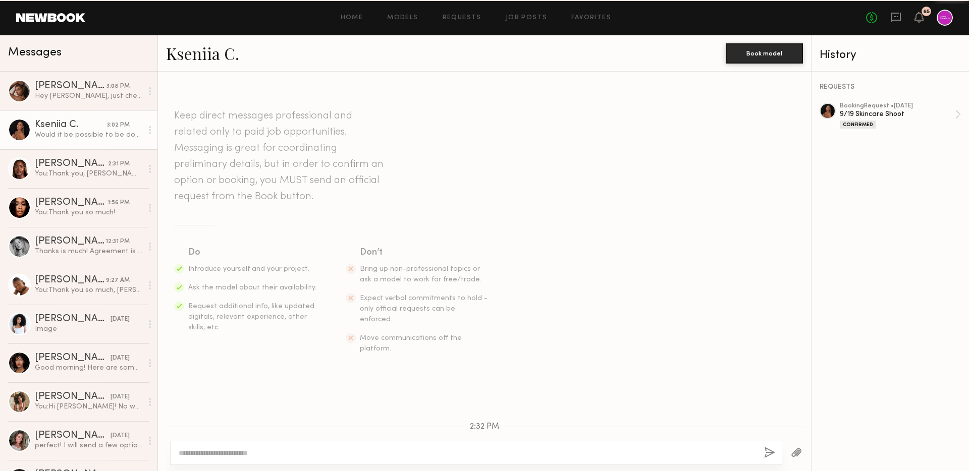
scroll to position [506, 0]
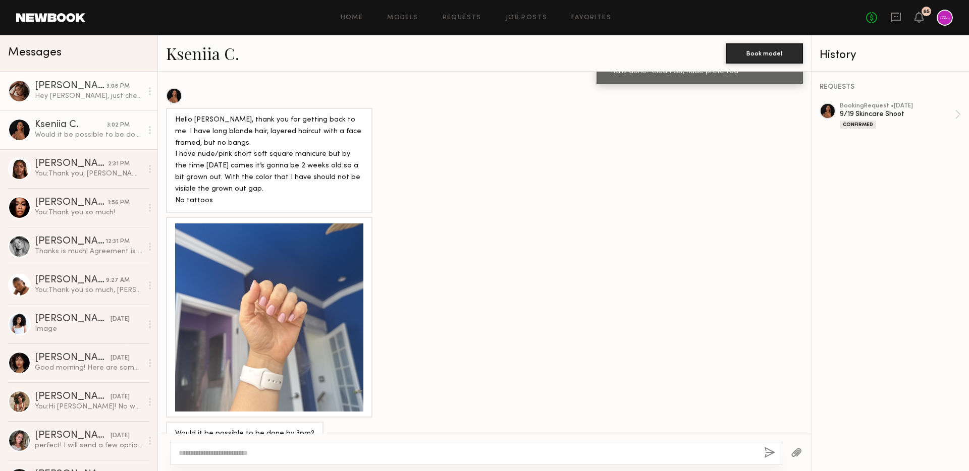
click at [54, 75] on link "Andreanna H. 3:08 PM Hey Kara, just checking in 💌 wondering if this UGC project…" at bounding box center [78, 91] width 157 height 39
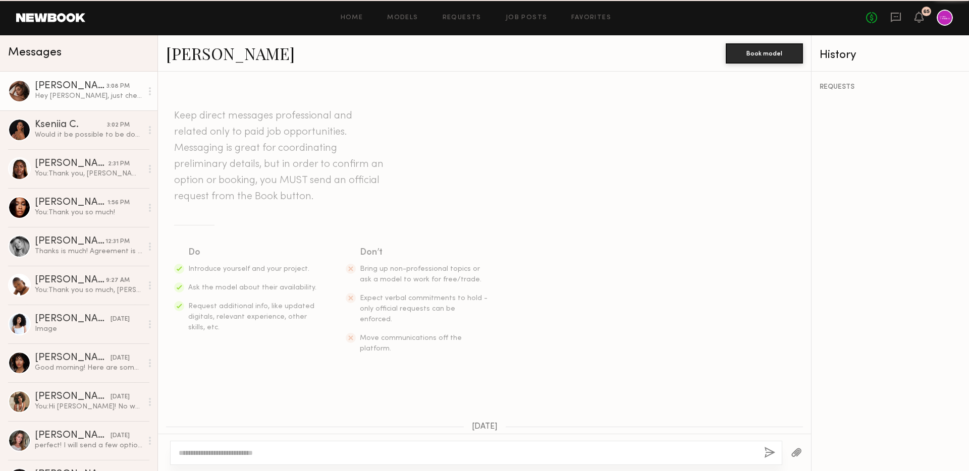
scroll to position [648, 0]
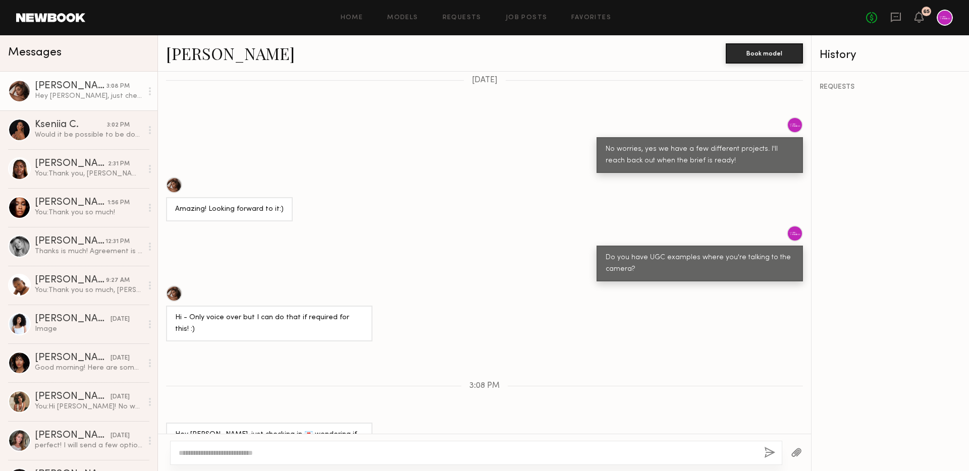
click at [285, 453] on textarea at bounding box center [467, 453] width 577 height 10
drag, startPoint x: 160, startPoint y: 51, endPoint x: 242, endPoint y: 52, distance: 81.8
click at [242, 52] on div "Andreanna H. Book model" at bounding box center [484, 53] width 653 height 36
copy link "Andreanna"
click at [201, 445] on div "****" at bounding box center [476, 453] width 612 height 24
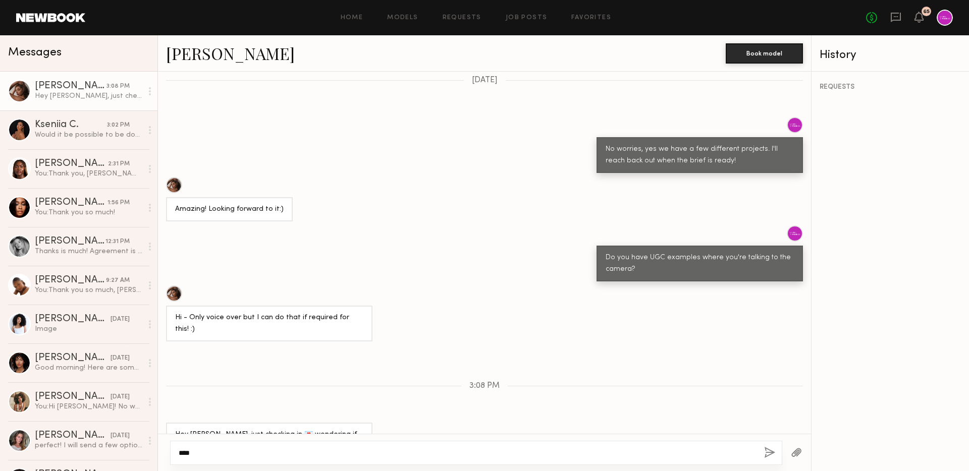
click at [213, 455] on textarea "****" at bounding box center [467, 453] width 577 height 10
paste textarea "**********"
type textarea "**********"
click at [94, 125] on div "Kseniia C." at bounding box center [71, 125] width 72 height 10
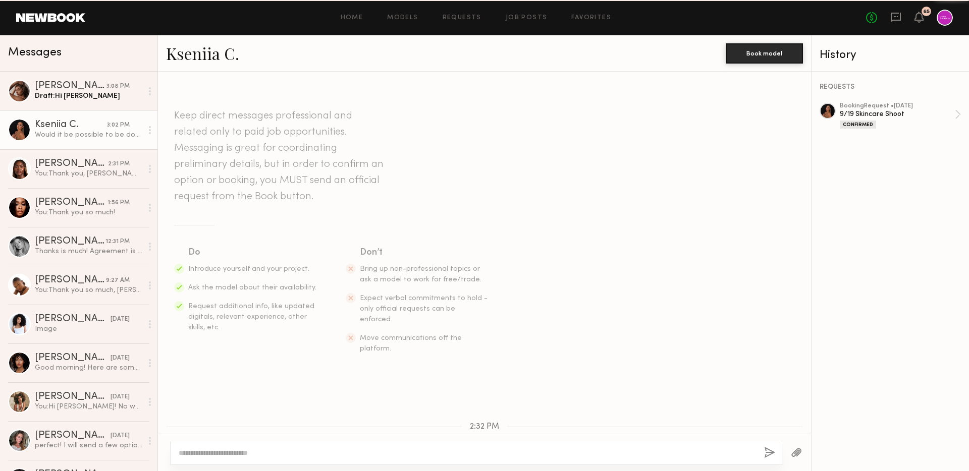
scroll to position [506, 0]
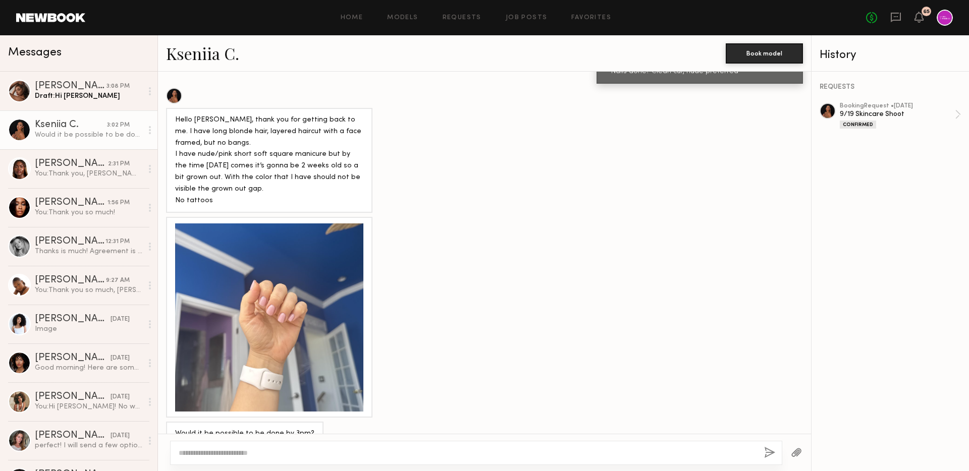
click at [206, 55] on link "Kseniia C." at bounding box center [202, 53] width 73 height 22
click at [325, 452] on textarea at bounding box center [467, 453] width 577 height 10
drag, startPoint x: 161, startPoint y: 49, endPoint x: 217, endPoint y: 50, distance: 56.0
click at [217, 50] on div "Kseniia C. Book model" at bounding box center [484, 53] width 653 height 36
copy link "Kseniia"
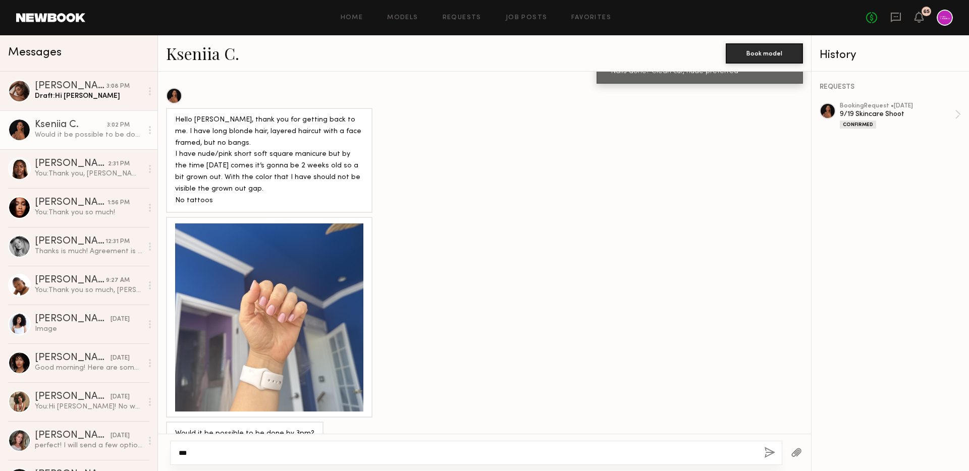
click at [218, 456] on textarea "**" at bounding box center [467, 453] width 577 height 10
paste textarea "********"
type textarea "**********"
click at [775, 449] on div "**********" at bounding box center [476, 453] width 612 height 24
click at [766, 450] on button "button" at bounding box center [769, 453] width 11 height 13
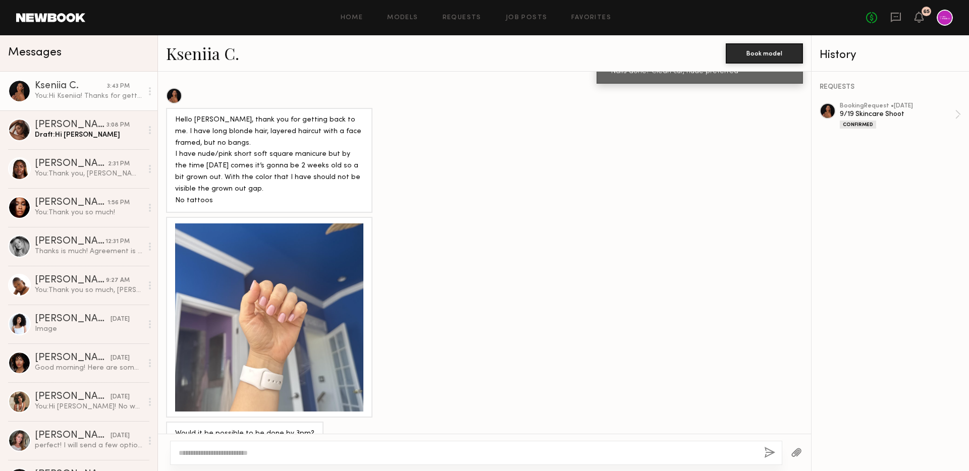
scroll to position [622, 0]
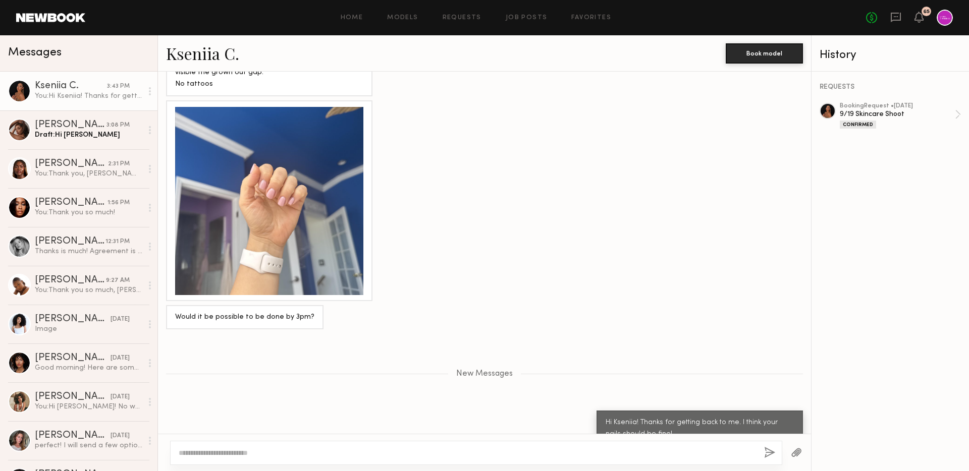
click at [616, 450] on textarea at bounding box center [467, 453] width 577 height 10
click at [414, 448] on textarea "**********" at bounding box center [467, 453] width 577 height 10
type textarea "**********"
click at [770, 453] on button "button" at bounding box center [769, 453] width 11 height 13
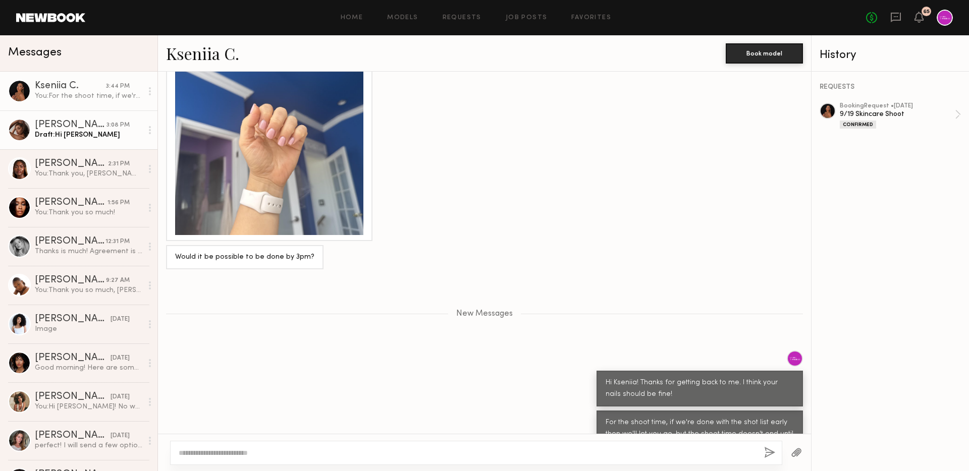
click at [104, 144] on link "Andreanna H. 3:08 PM Draft: Hi Andreanna" at bounding box center [78, 130] width 157 height 39
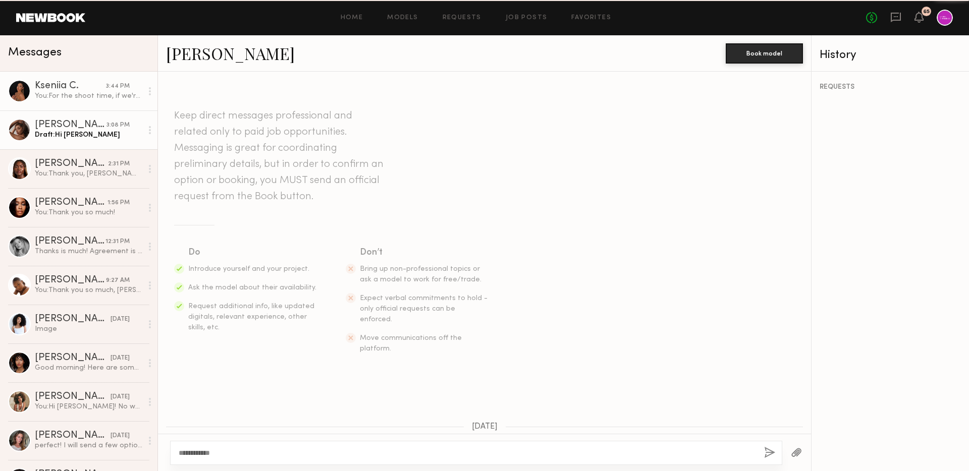
scroll to position [648, 0]
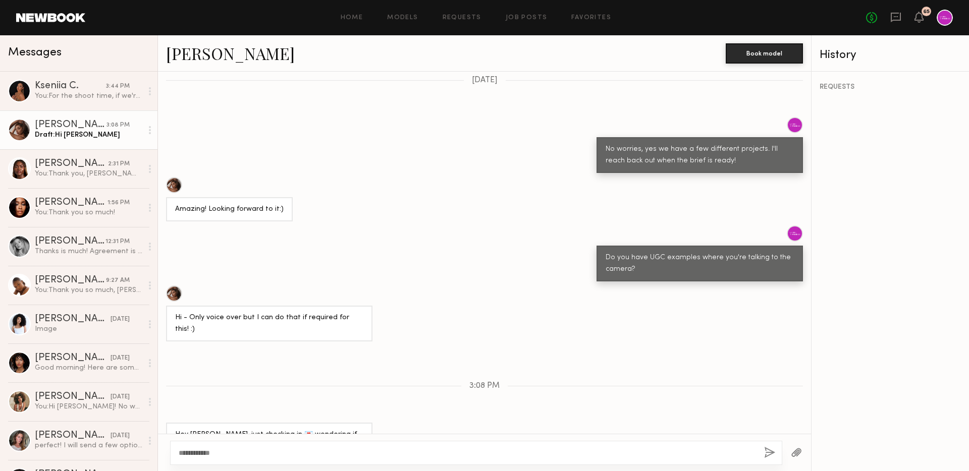
click at [252, 450] on textarea "**********" at bounding box center [467, 453] width 577 height 10
click at [518, 452] on textarea "**********" at bounding box center [467, 453] width 577 height 10
click at [670, 452] on textarea "**********" at bounding box center [467, 453] width 577 height 10
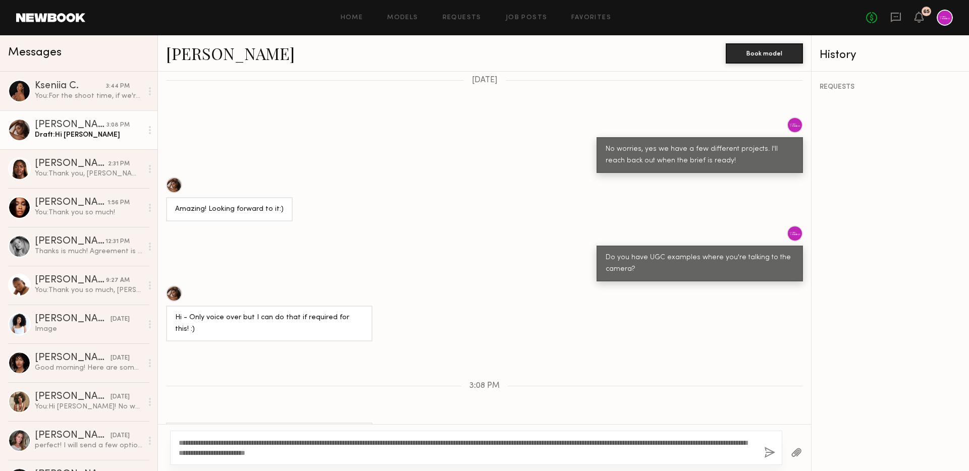
type textarea "**********"
click at [772, 448] on button "button" at bounding box center [769, 453] width 11 height 13
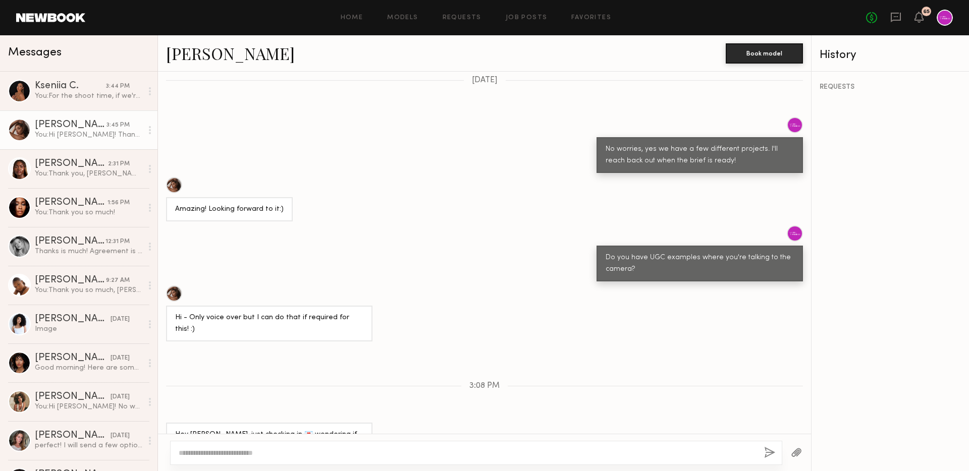
scroll to position [800, 0]
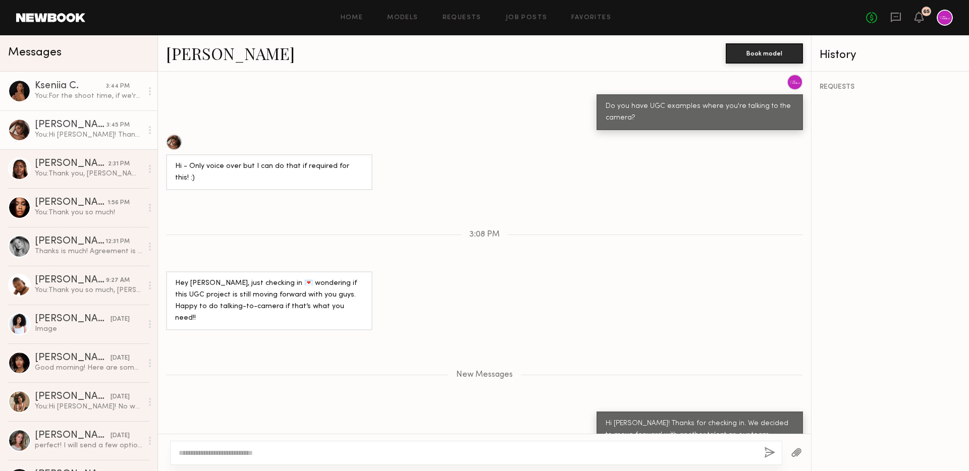
click at [71, 96] on div "You: For the shoot time, if we're done with the shot list early then we'll let …" at bounding box center [89, 96] width 108 height 10
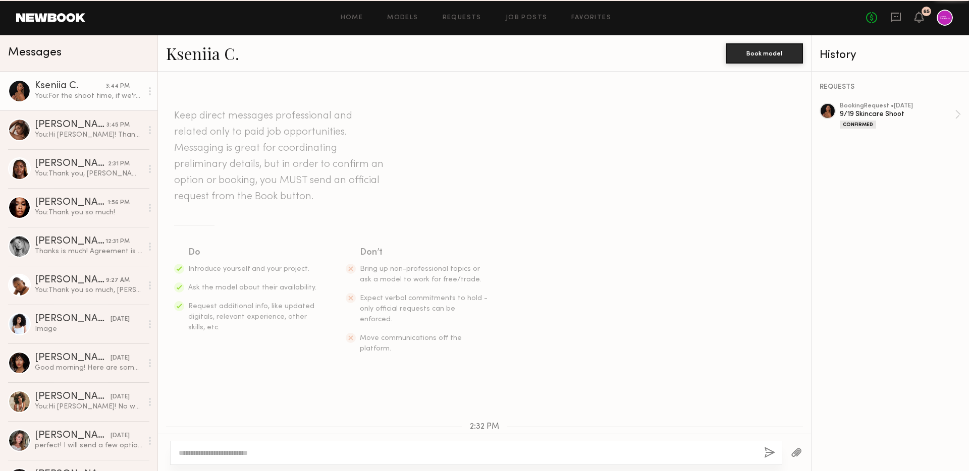
scroll to position [606, 0]
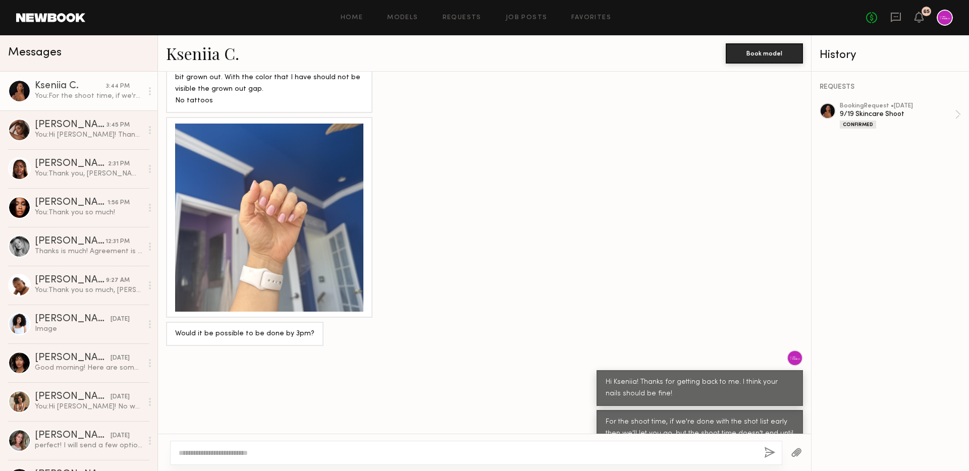
click at [836, 115] on link at bounding box center [890, 111] width 141 height 16
click at [523, 452] on textarea at bounding box center [467, 453] width 577 height 10
type textarea "*"
click at [379, 456] on textarea at bounding box center [467, 453] width 577 height 10
type textarea "**********"
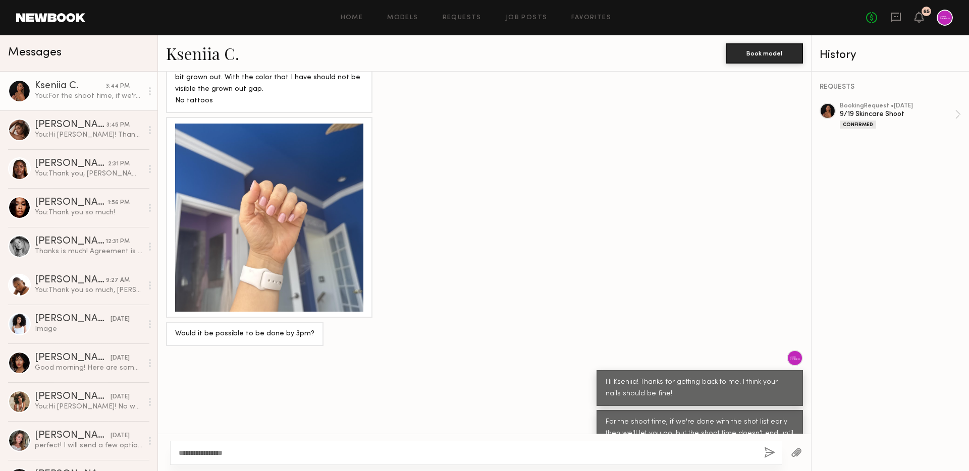
click at [767, 453] on button "button" at bounding box center [769, 453] width 11 height 13
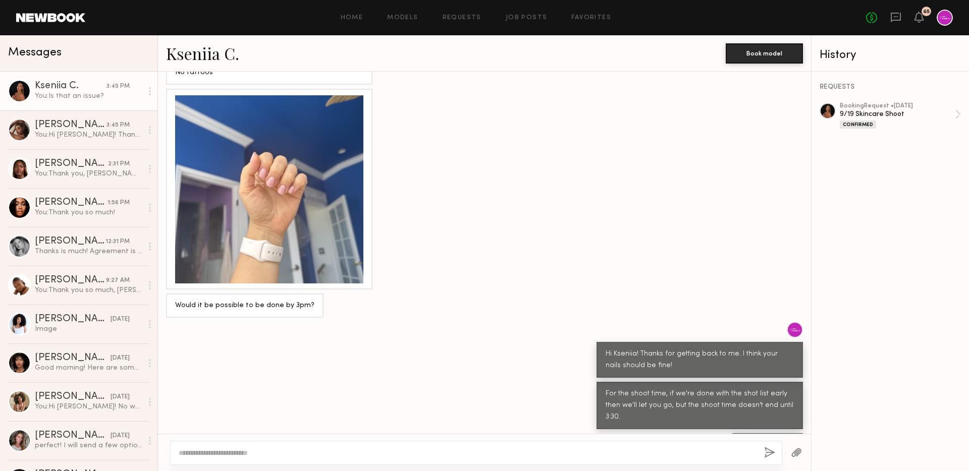
click at [911, 23] on div "No fees up to $5,000 65" at bounding box center [909, 18] width 87 height 16
click at [914, 23] on div "No fees up to $5,000 65" at bounding box center [909, 18] width 87 height 16
click at [918, 22] on icon at bounding box center [919, 22] width 3 height 2
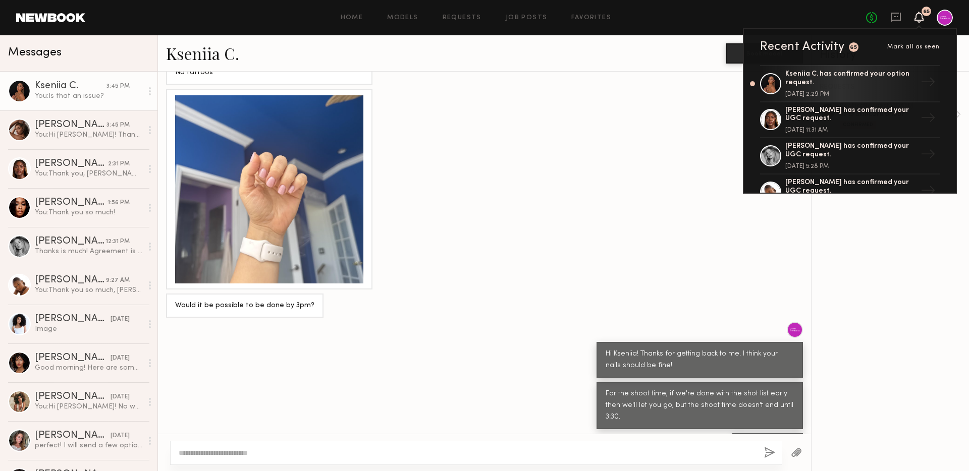
click at [621, 113] on div at bounding box center [484, 189] width 653 height 201
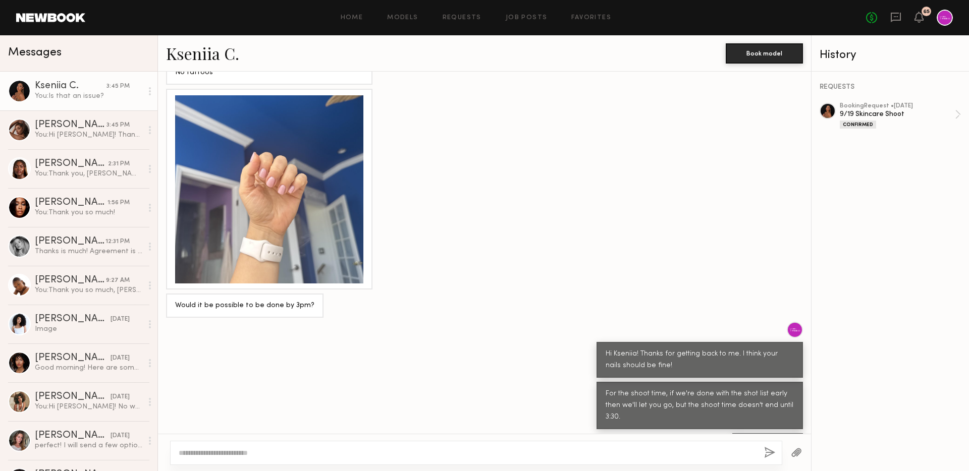
click at [453, 12] on div "Home Models Requests Job Posts Favorites Sign Out No fees up to $5,000 65" at bounding box center [519, 18] width 868 height 16
click at [455, 18] on link "Requests" at bounding box center [462, 18] width 39 height 7
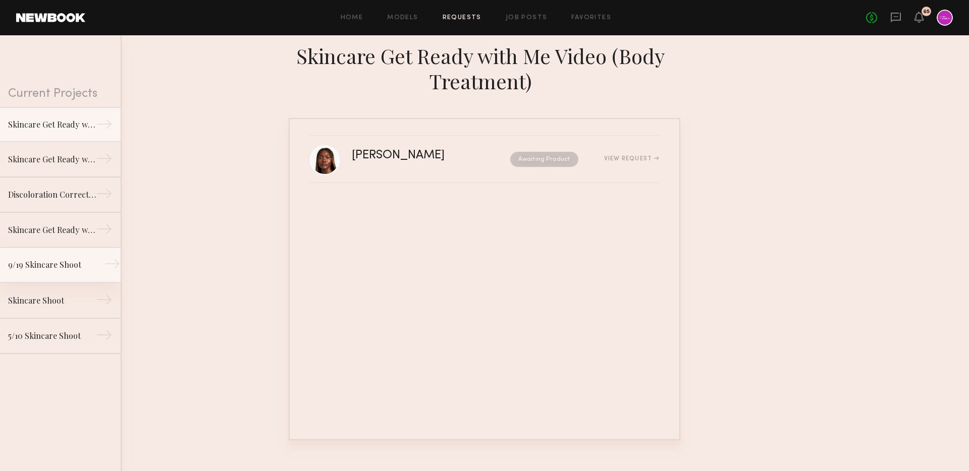
click at [72, 260] on div "9/19 Skincare Shoot" at bounding box center [52, 265] width 88 height 12
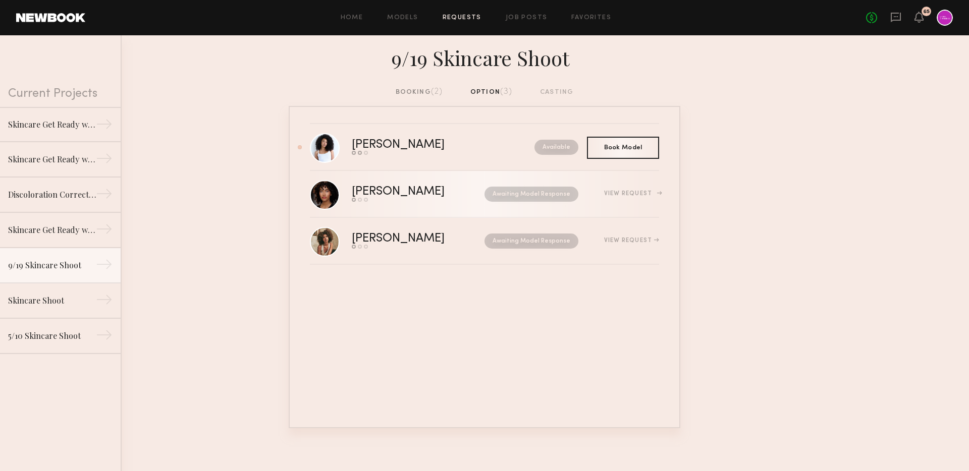
click at [465, 188] on div "Awaiting Model Response" at bounding box center [522, 194] width 114 height 15
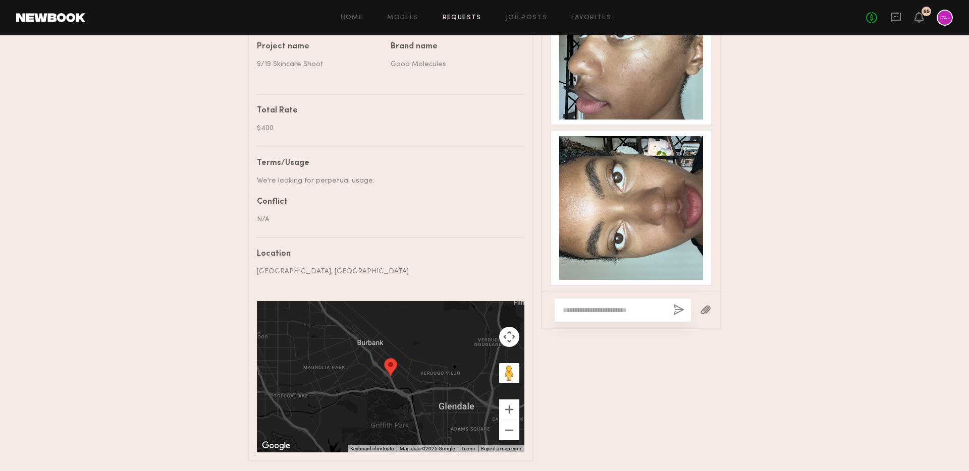
scroll to position [577, 0]
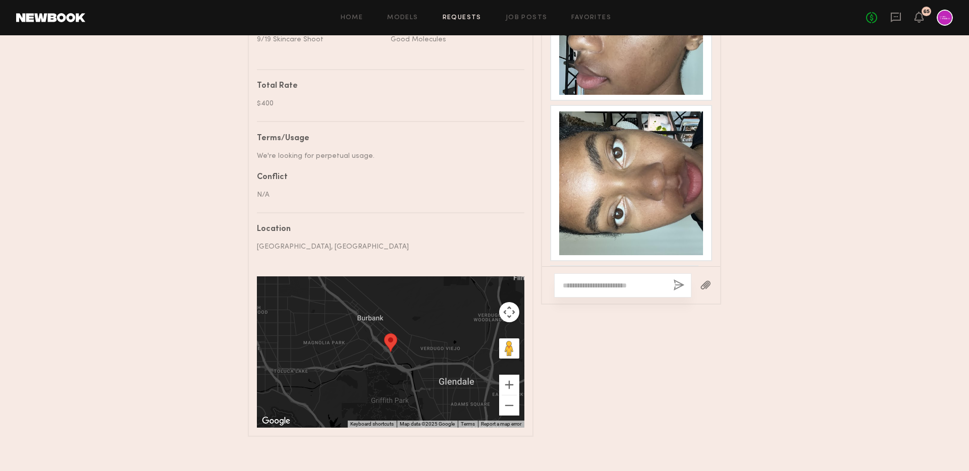
click at [602, 288] on textarea at bounding box center [614, 286] width 102 height 10
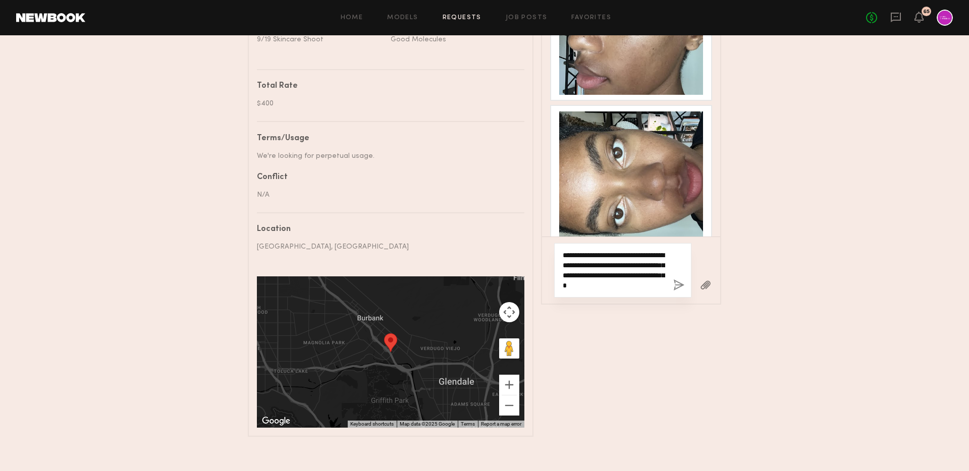
type textarea "**********"
click at [677, 277] on div "**********" at bounding box center [622, 270] width 137 height 55
click at [677, 285] on button "button" at bounding box center [678, 286] width 11 height 13
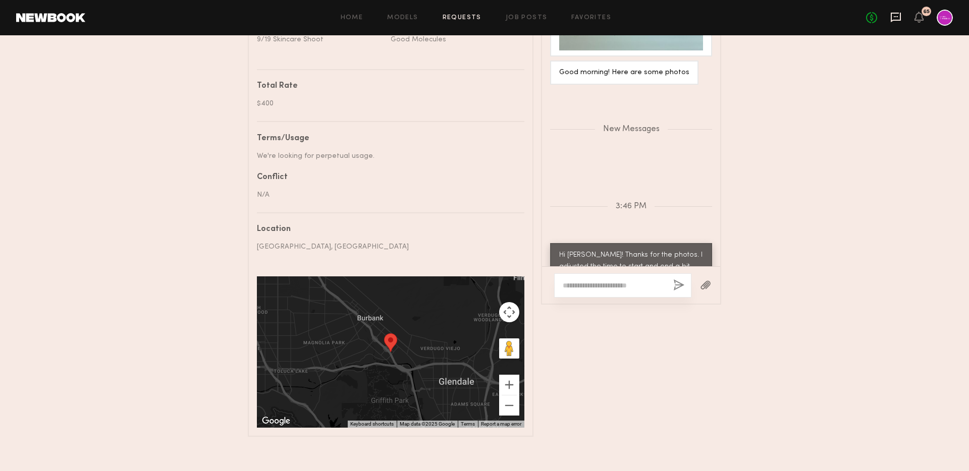
click at [894, 13] on icon at bounding box center [896, 18] width 10 height 10
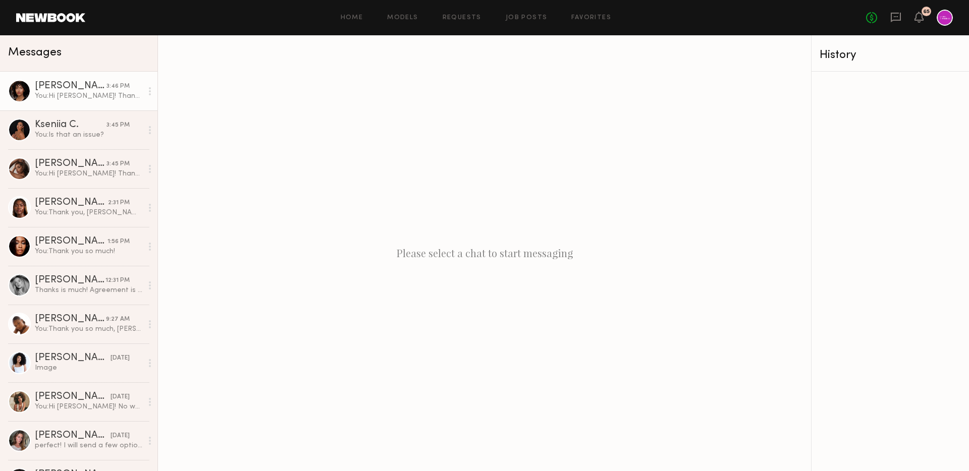
click at [67, 95] on div "You: Hi [PERSON_NAME]! Thanks for the photos. I adjusted the time to start and …" at bounding box center [89, 96] width 108 height 10
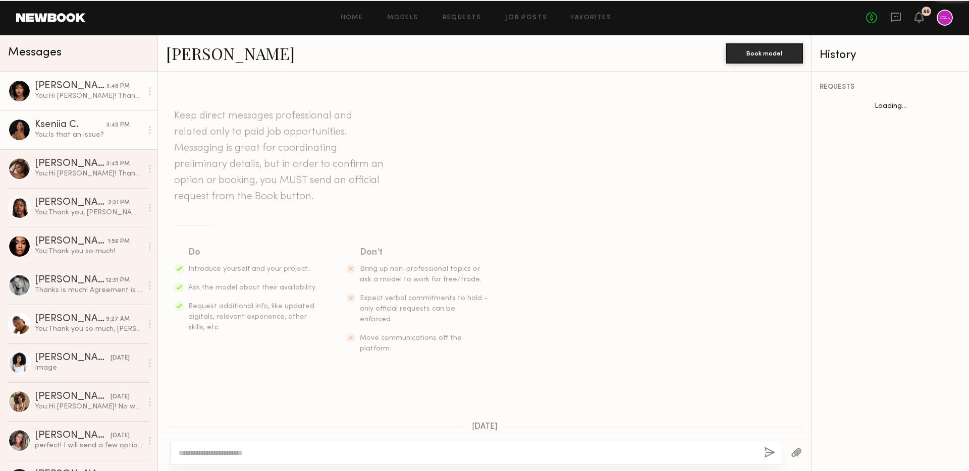
scroll to position [1345, 0]
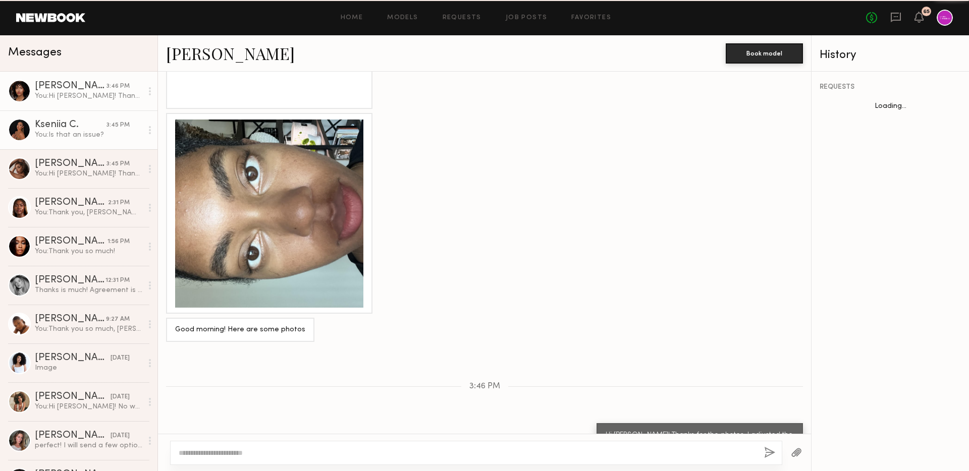
click at [95, 126] on div "Kseniia C." at bounding box center [71, 125] width 72 height 10
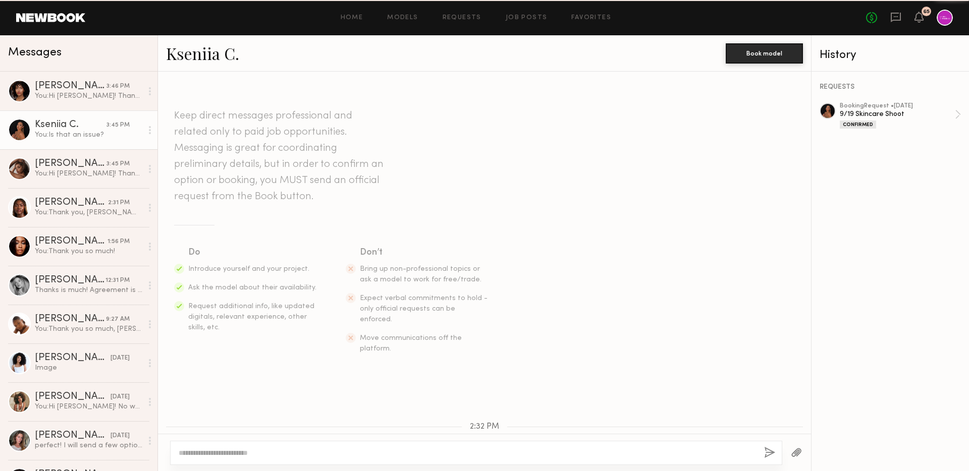
scroll to position [634, 0]
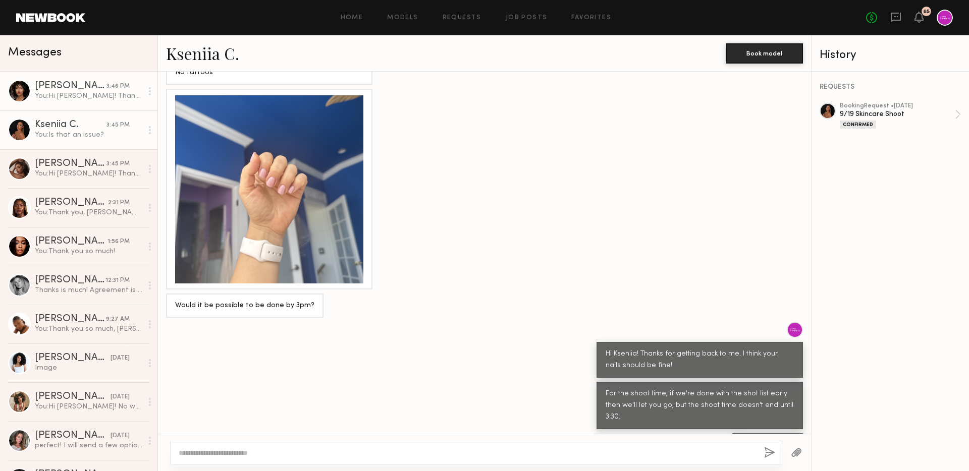
click at [73, 90] on div "[PERSON_NAME]" at bounding box center [71, 86] width 72 height 10
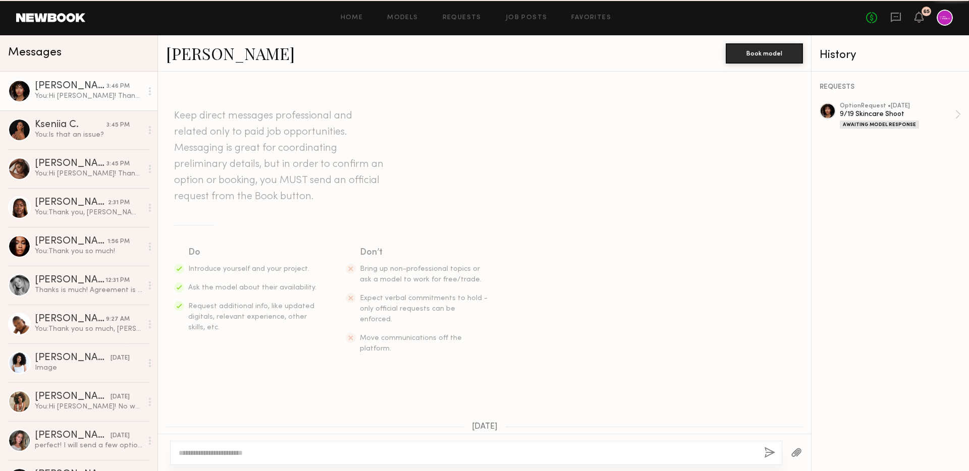
scroll to position [1345, 0]
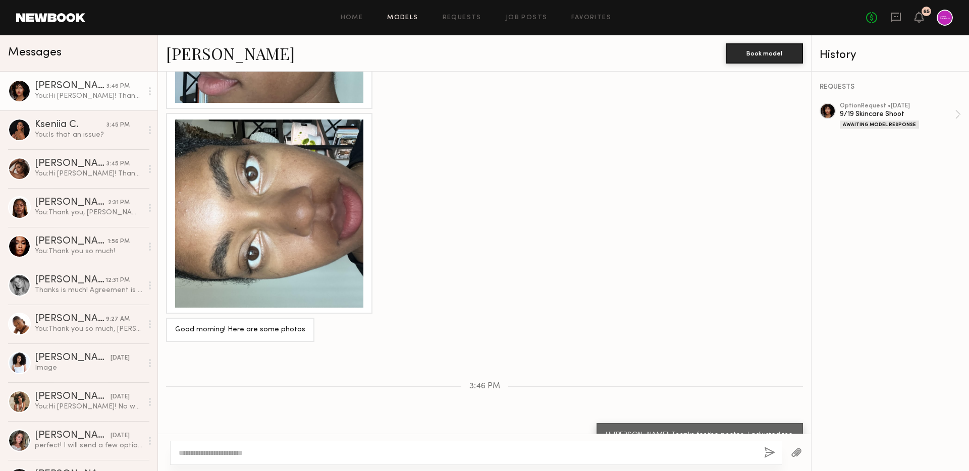
click at [403, 16] on link "Models" at bounding box center [402, 18] width 31 height 7
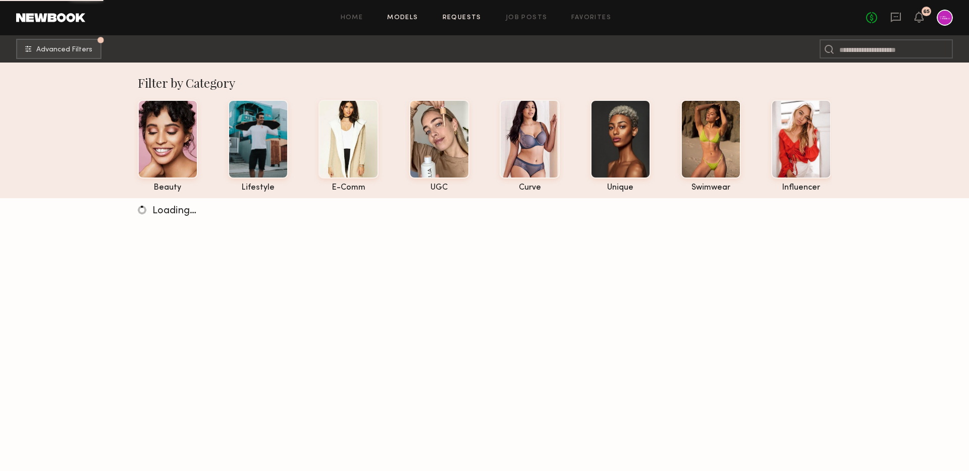
click at [461, 16] on link "Requests" at bounding box center [462, 18] width 39 height 7
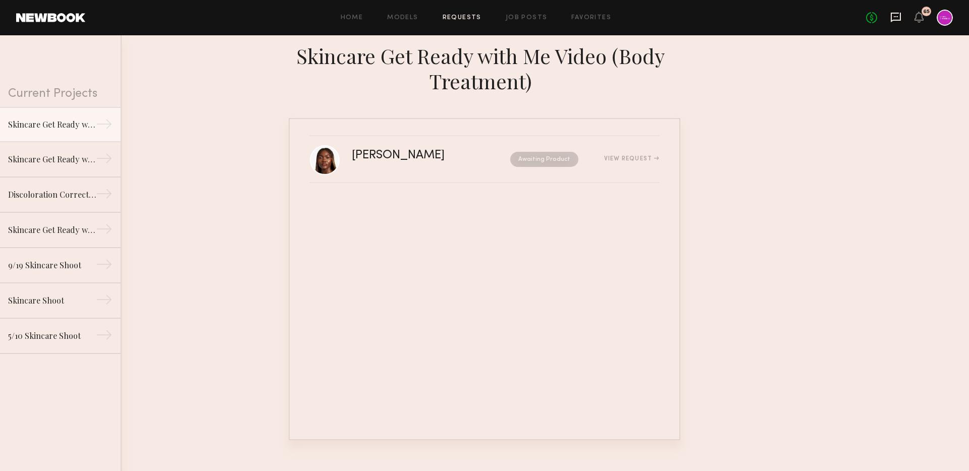
click at [899, 14] on icon at bounding box center [896, 18] width 10 height 10
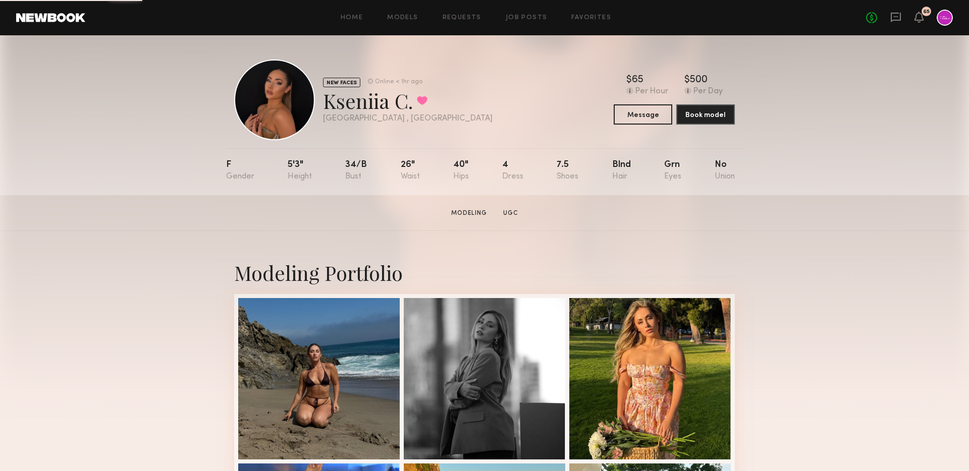
click at [300, 104] on div at bounding box center [274, 100] width 81 height 81
click at [891, 12] on icon at bounding box center [895, 17] width 11 height 11
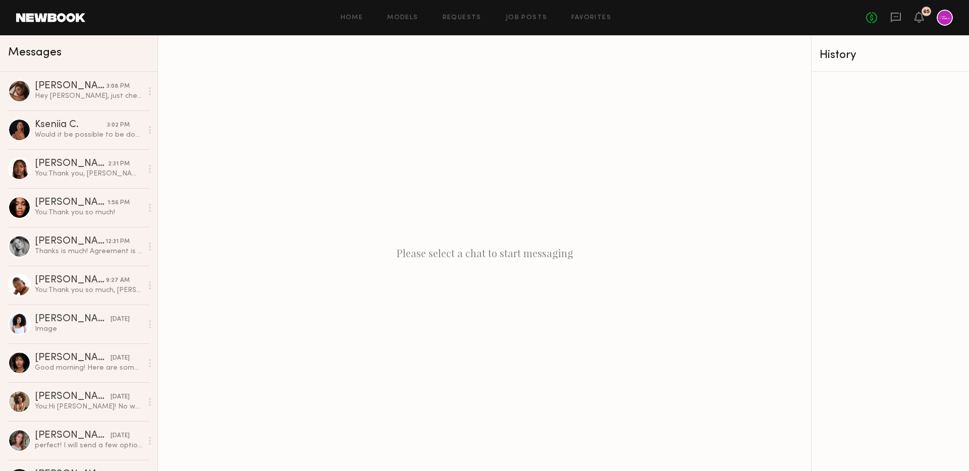
click at [403, 12] on div "Home Models Requests Job Posts Favorites Sign Out No fees up to $5,000 65" at bounding box center [519, 18] width 868 height 16
click at [404, 21] on link "Models" at bounding box center [402, 18] width 31 height 7
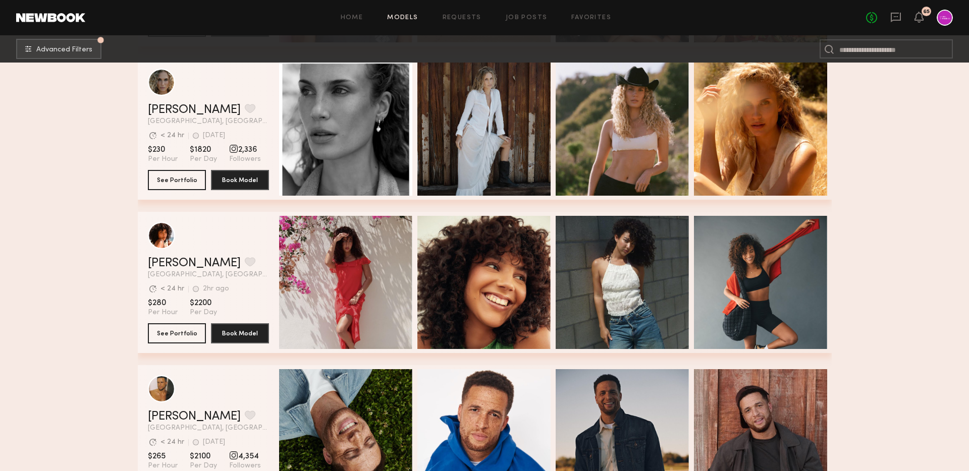
scroll to position [476, 0]
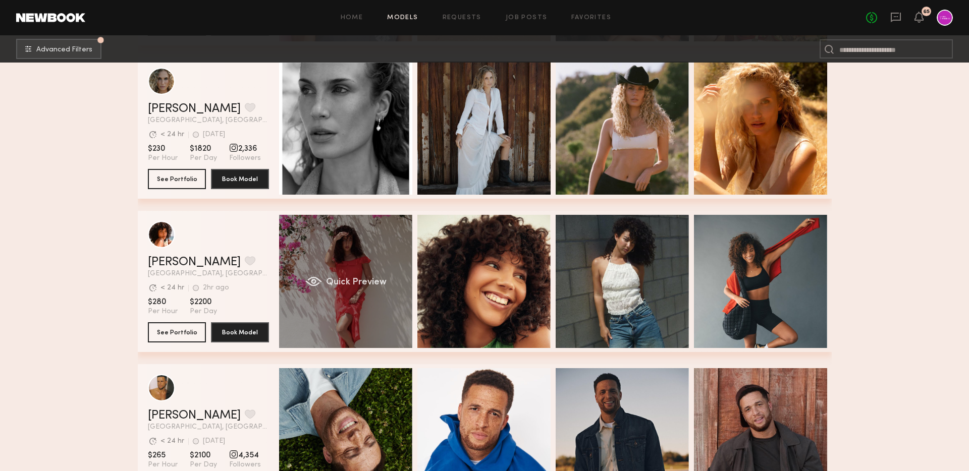
click at [355, 282] on span "Quick Preview" at bounding box center [356, 282] width 61 height 9
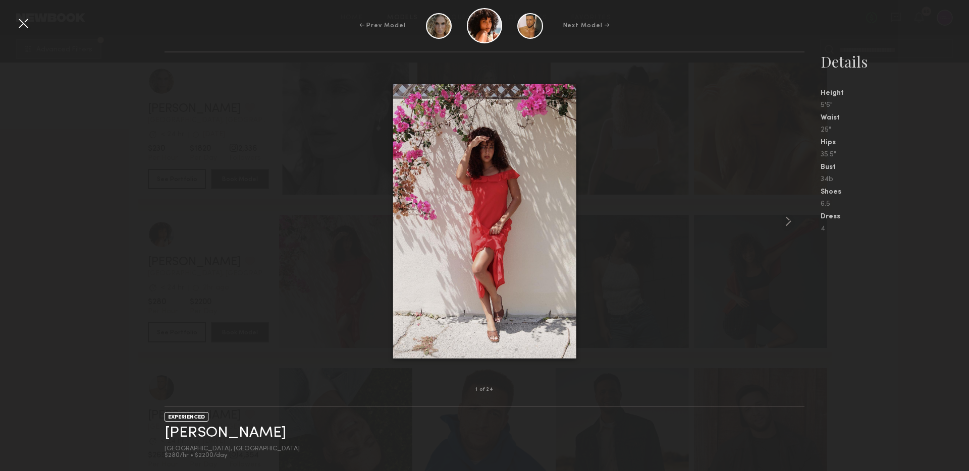
click at [26, 16] on div at bounding box center [23, 23] width 16 height 16
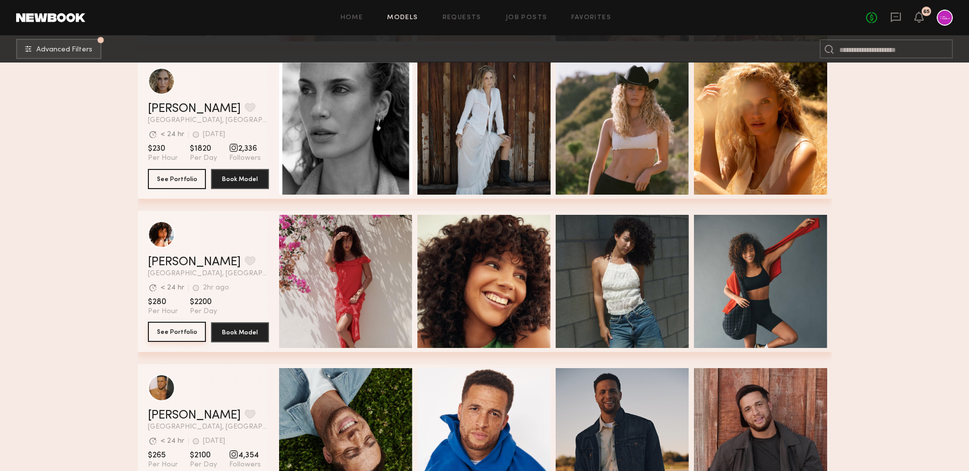
click at [167, 335] on button "See Portfolio" at bounding box center [177, 332] width 58 height 20
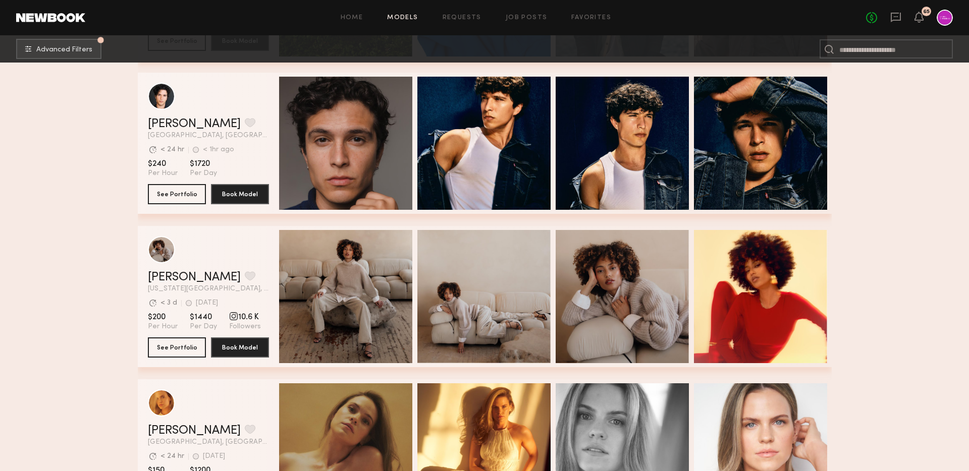
scroll to position [924, 0]
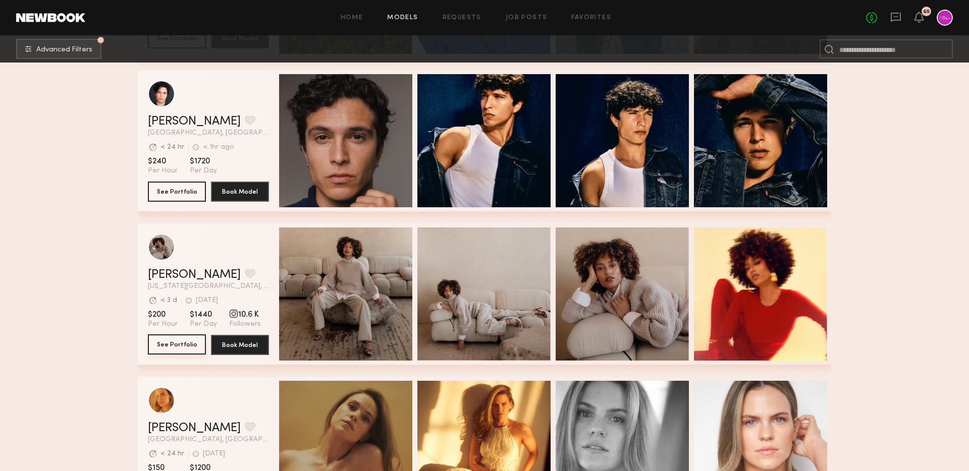
click at [183, 348] on button "See Portfolio" at bounding box center [177, 345] width 58 height 20
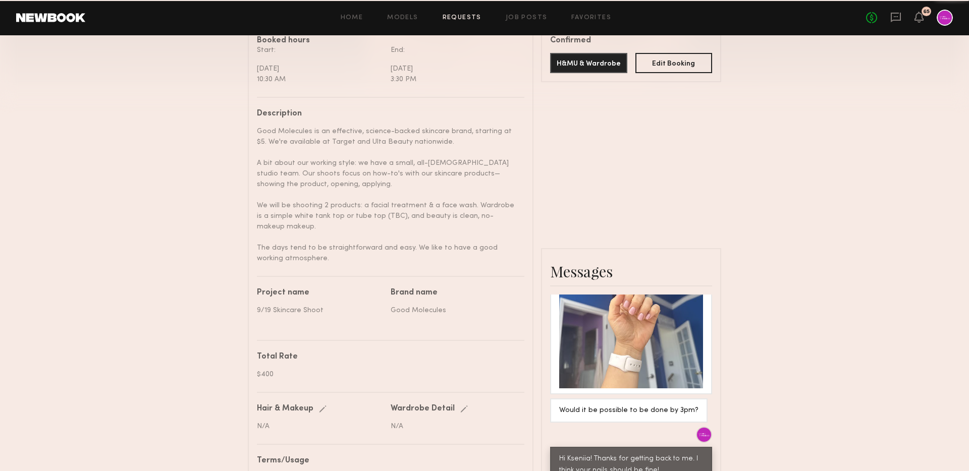
scroll to position [313, 0]
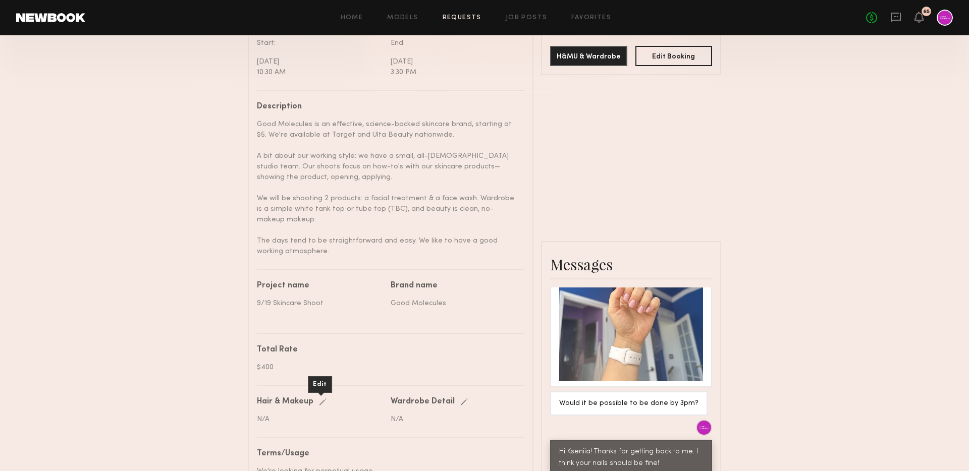
click at [320, 403] on div "Edit" at bounding box center [325, 403] width 12 height 8
click at [296, 416] on input "text" at bounding box center [321, 420] width 128 height 10
drag, startPoint x: 307, startPoint y: 420, endPoint x: 224, endPoint y: 419, distance: 83.3
click at [224, 419] on div "**********" at bounding box center [484, 241] width 969 height 1022
type input "**********"
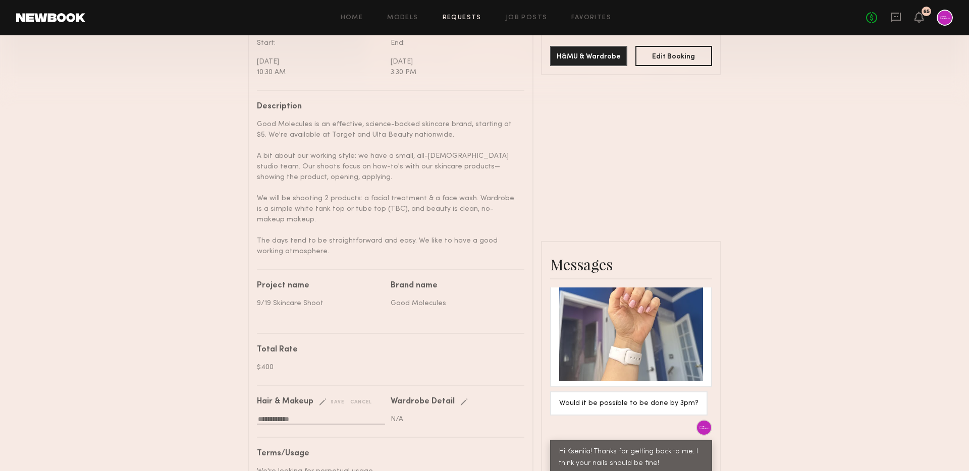
click at [330, 402] on div "save" at bounding box center [332, 403] width 26 height 8
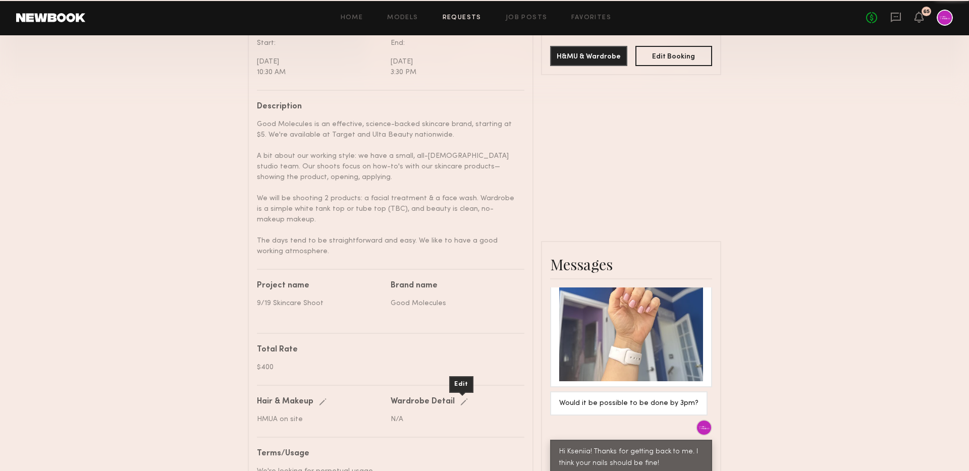
scroll to position [389, 0]
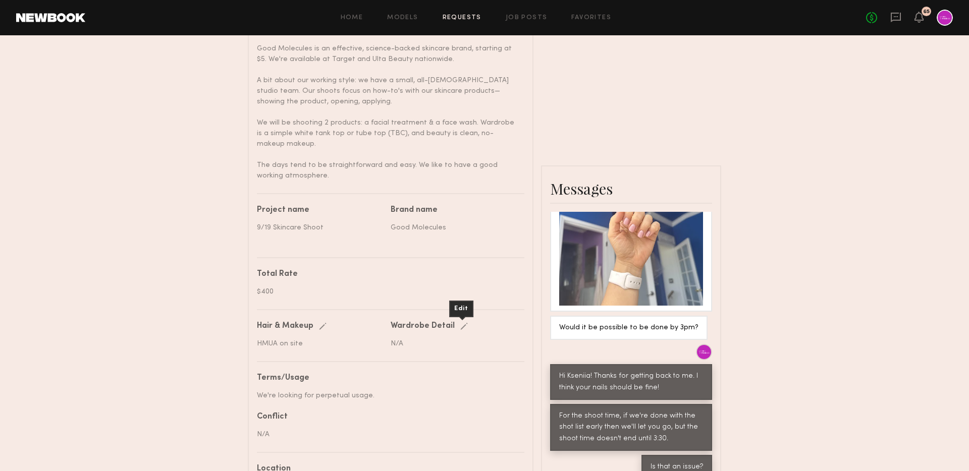
click at [460, 326] on div "Edit" at bounding box center [466, 327] width 12 height 8
click at [432, 339] on label at bounding box center [455, 343] width 128 height 9
click at [432, 340] on input "text" at bounding box center [455, 345] width 128 height 10
type input "**********"
click at [473, 329] on div "save" at bounding box center [473, 327] width 26 height 8
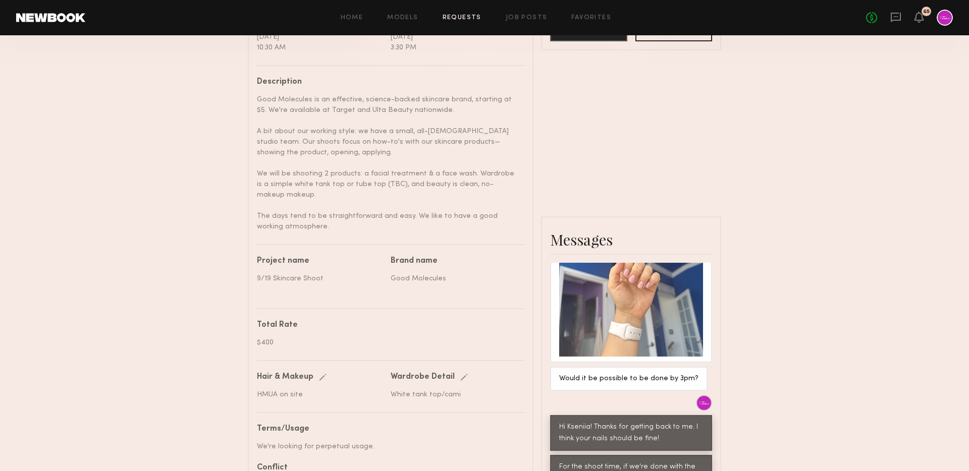
scroll to position [597, 0]
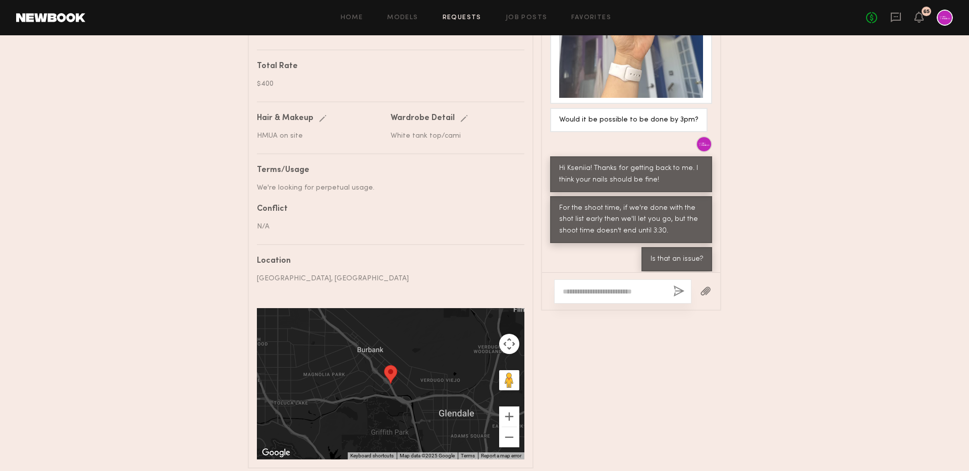
click at [303, 288] on div "**********" at bounding box center [391, 133] width 268 height 654
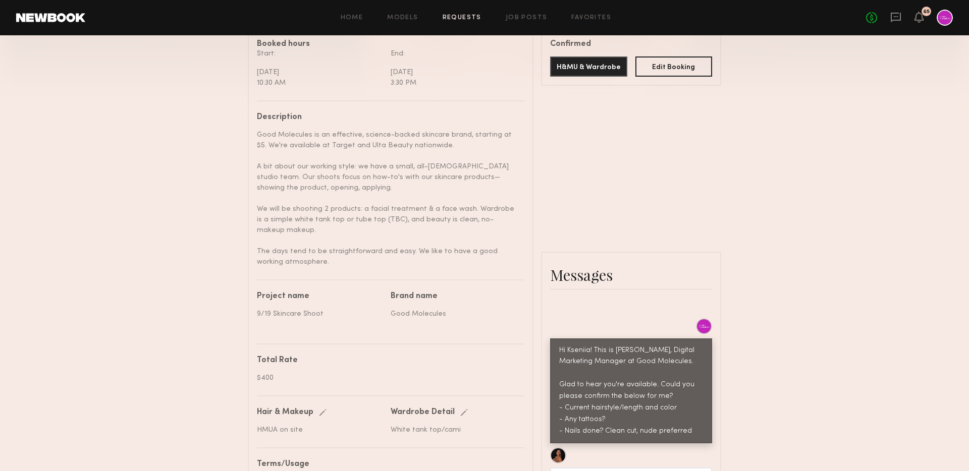
scroll to position [0, 0]
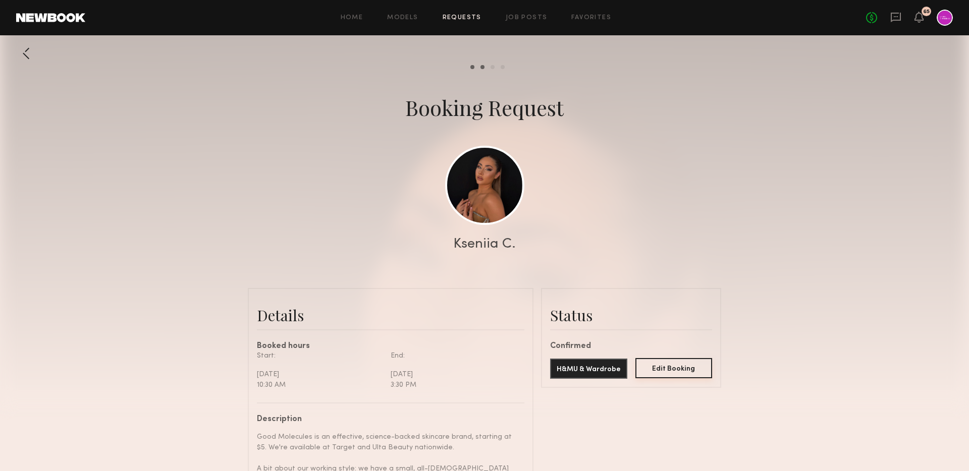
click at [671, 373] on button "Edit Booking" at bounding box center [673, 368] width 77 height 20
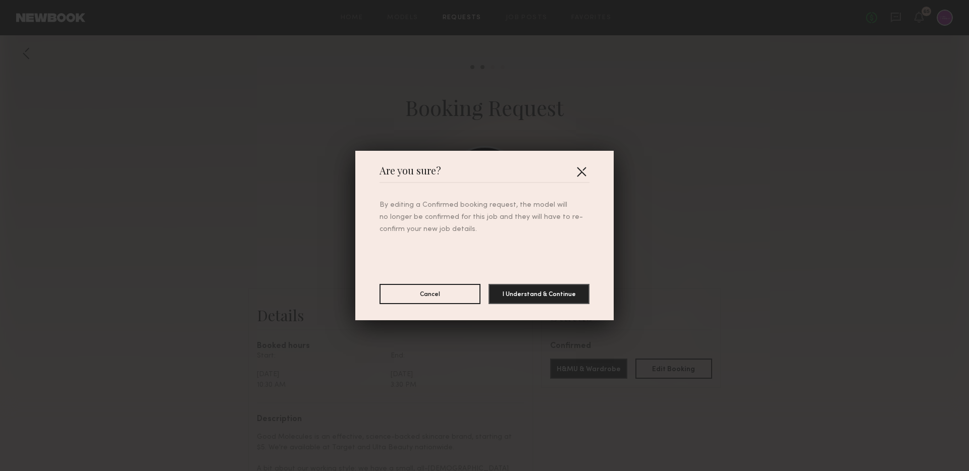
click at [583, 168] on button "button" at bounding box center [581, 172] width 16 height 16
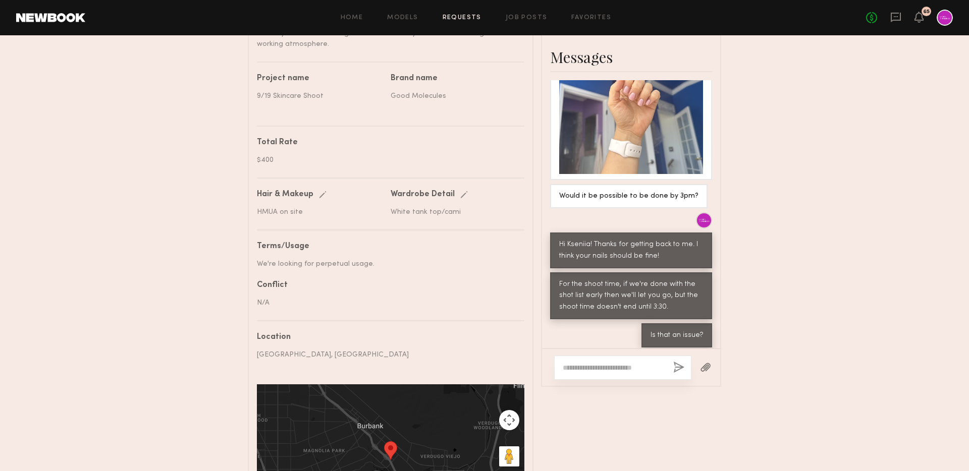
scroll to position [643, 0]
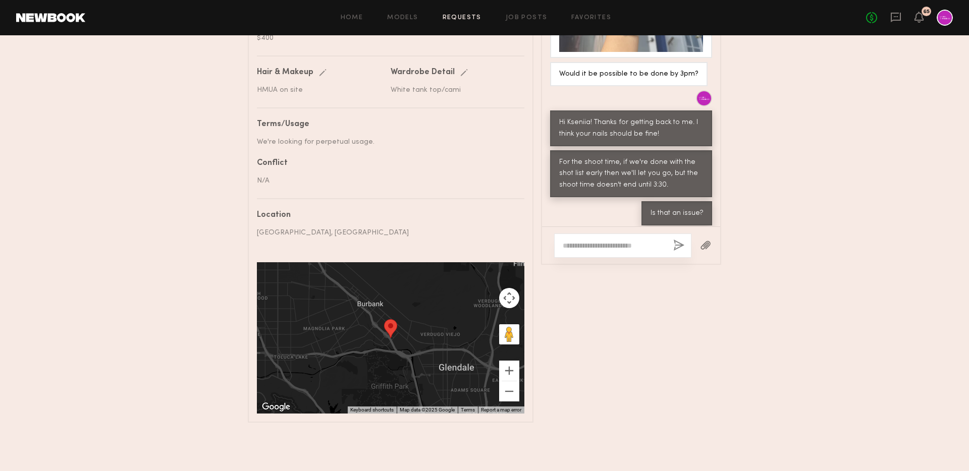
click at [449, 19] on link "Requests" at bounding box center [462, 18] width 39 height 7
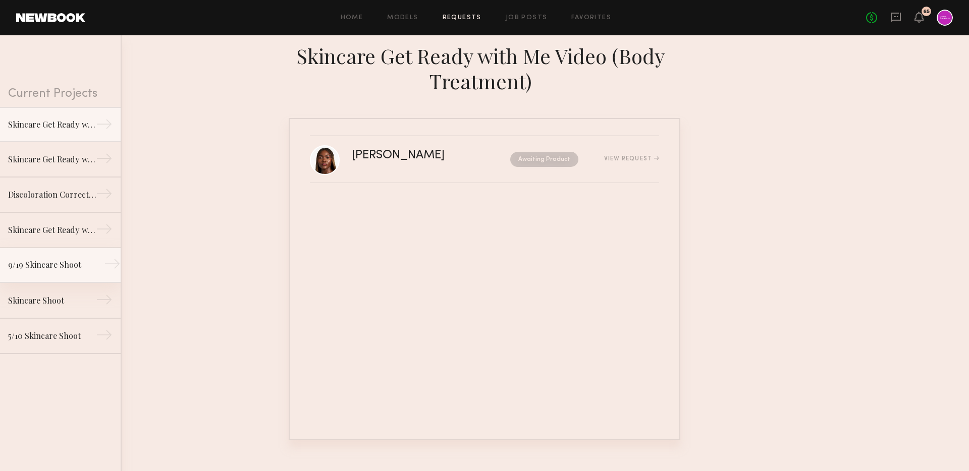
click at [68, 258] on link "9/19 Skincare Shoot →" at bounding box center [60, 265] width 121 height 35
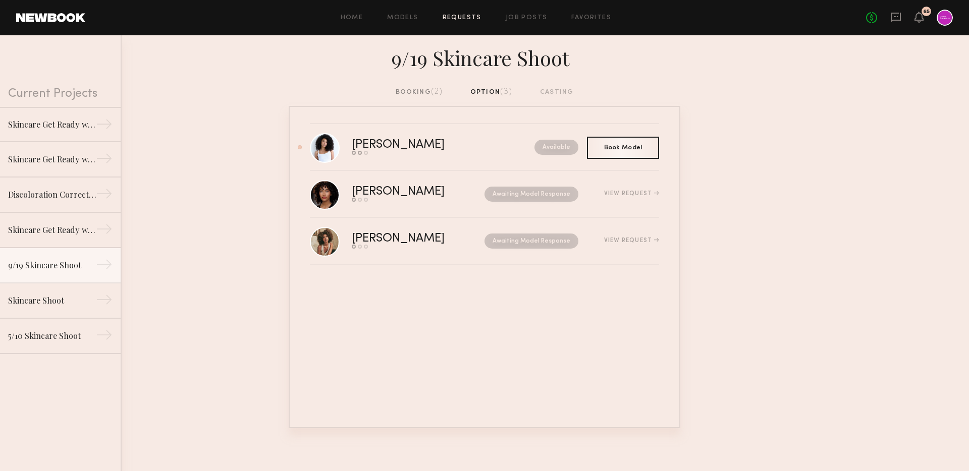
click at [403, 84] on div "9/19 Skincare Shoot" at bounding box center [484, 60] width 969 height 51
click at [407, 87] on div "booking (2)" at bounding box center [419, 92] width 47 height 11
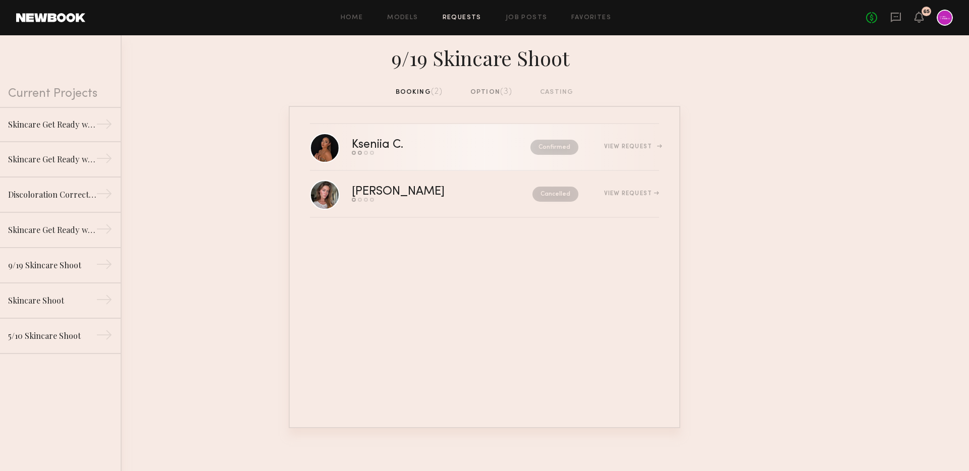
click at [632, 145] on div "View Request" at bounding box center [631, 147] width 55 height 6
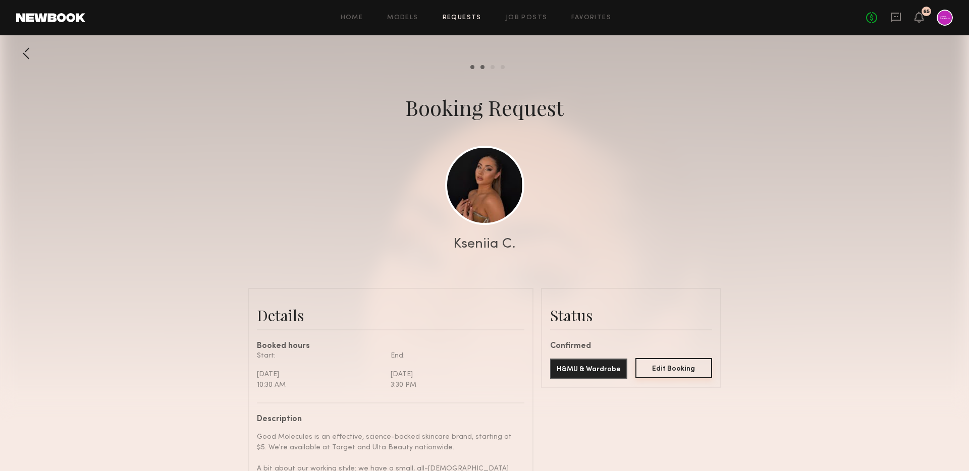
scroll to position [885, 0]
click at [676, 369] on button "Edit Booking" at bounding box center [673, 368] width 77 height 20
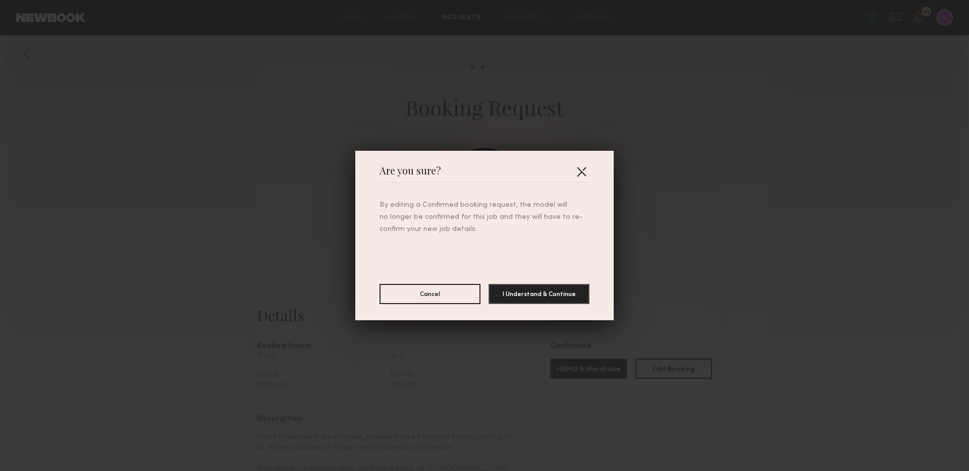
click at [581, 170] on button "button" at bounding box center [581, 172] width 16 height 16
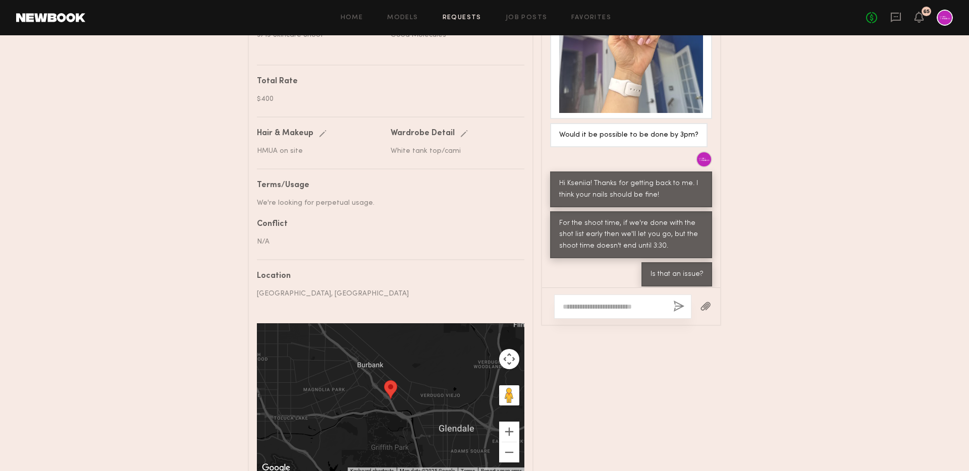
scroll to position [582, 0]
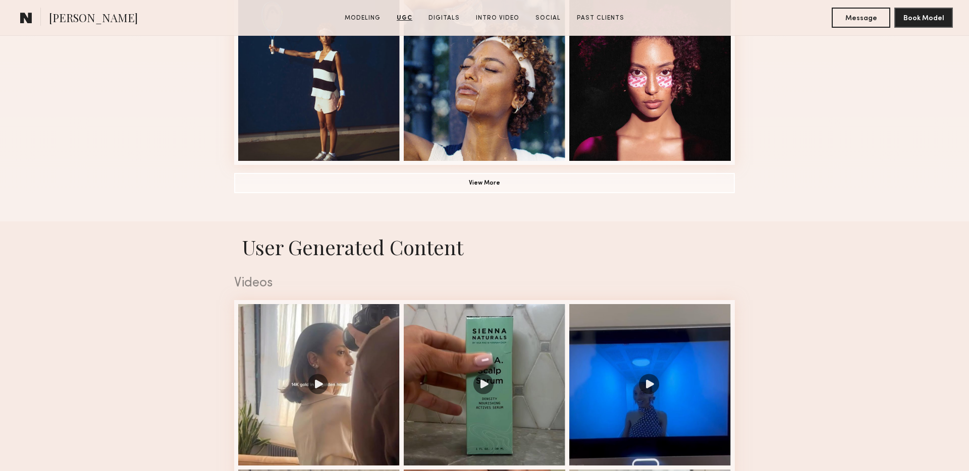
scroll to position [766, 0]
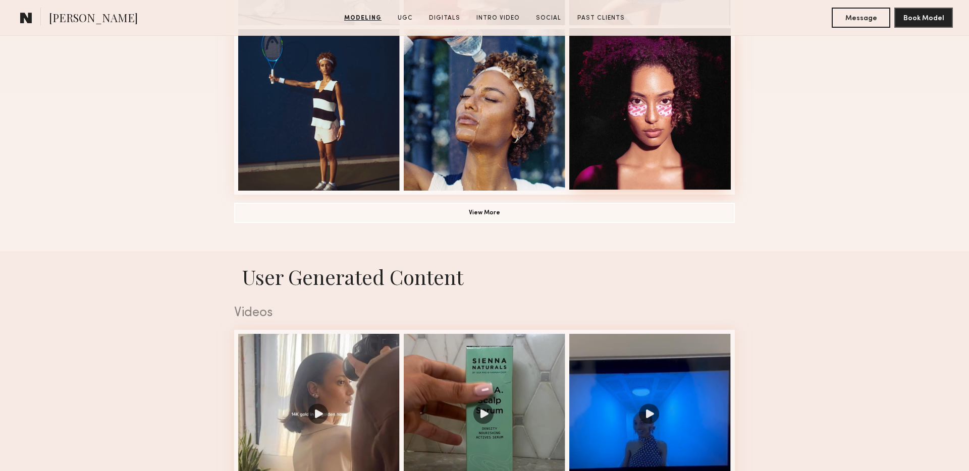
click at [704, 99] on div at bounding box center [650, 109] width 162 height 162
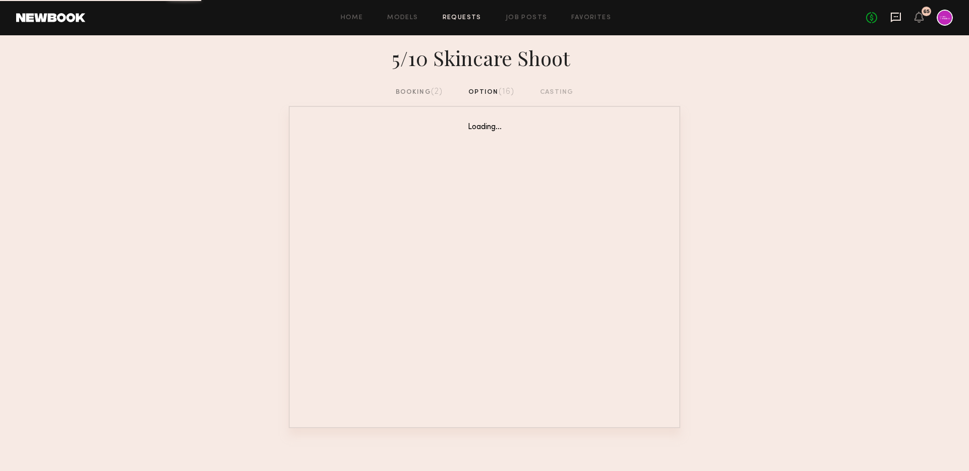
click at [898, 16] on icon at bounding box center [896, 16] width 4 height 1
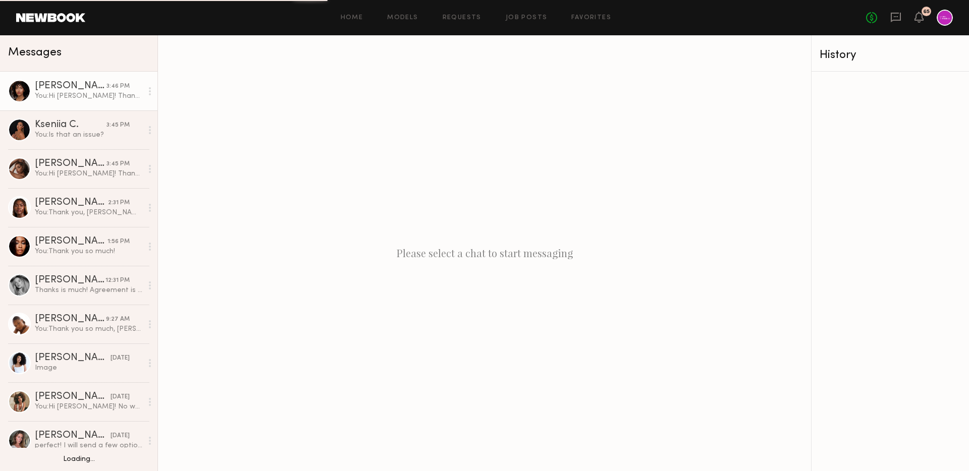
click at [77, 94] on div "You: Hi [PERSON_NAME]! Thanks for the photos. I adjusted the time to start and …" at bounding box center [89, 96] width 108 height 10
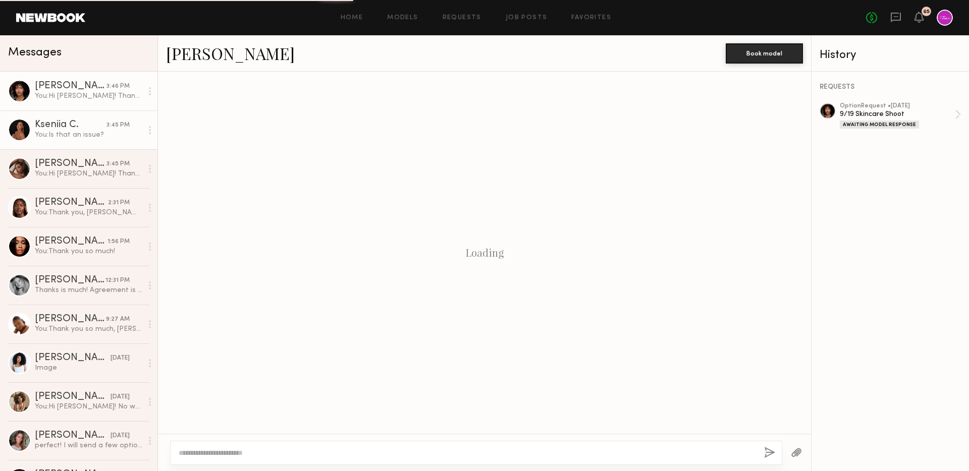
click at [88, 127] on div "Kseniia C." at bounding box center [71, 125] width 72 height 10
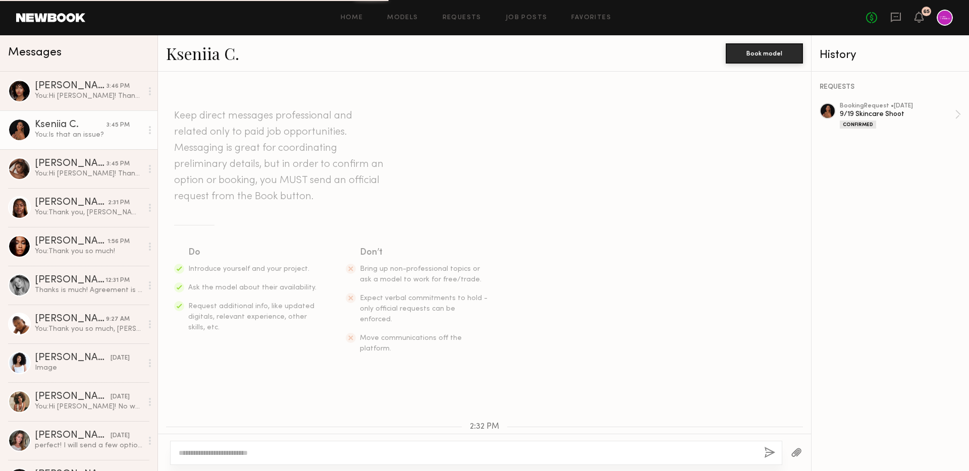
scroll to position [634, 0]
